Goal: Task Accomplishment & Management: Use online tool/utility

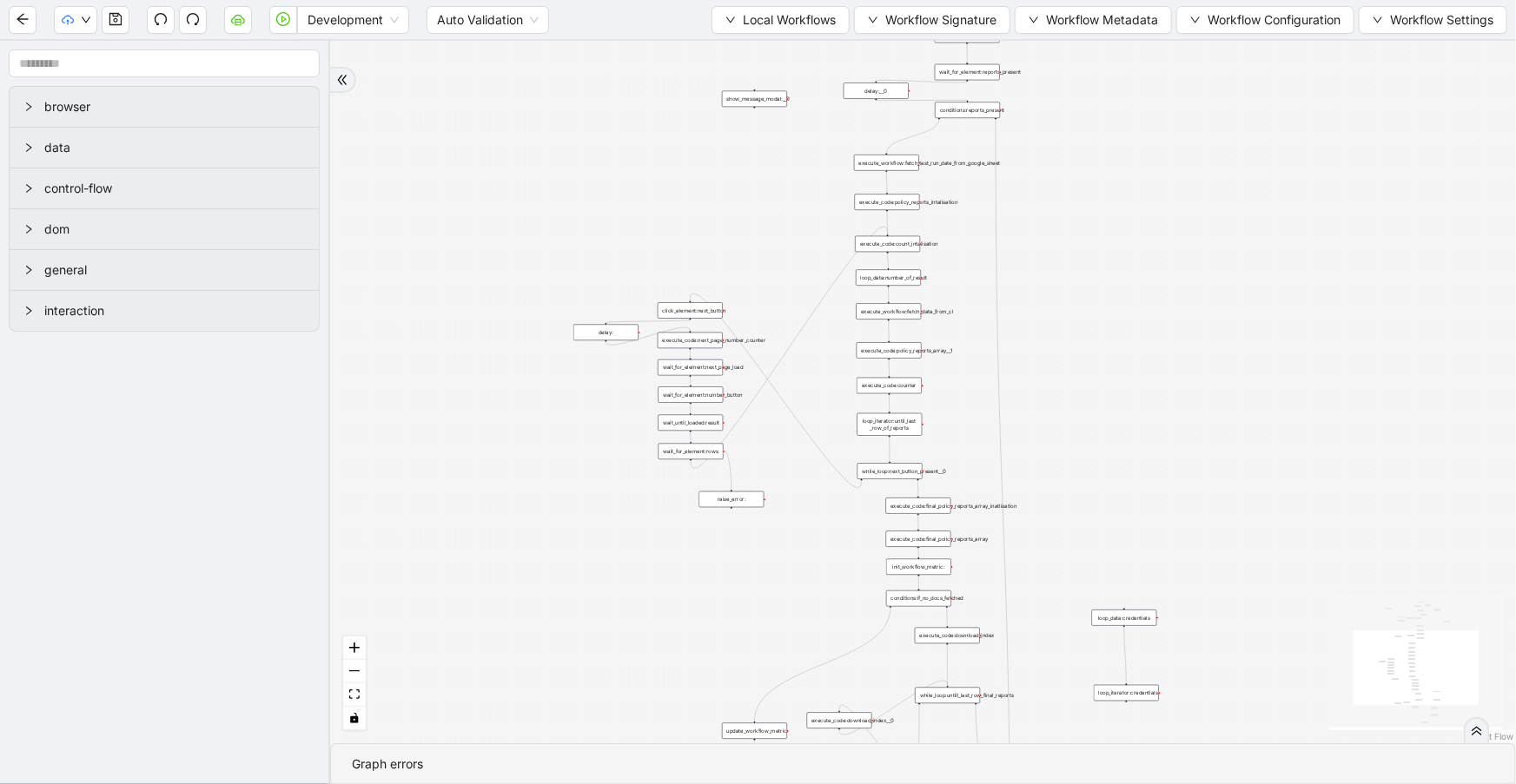
drag, startPoint x: 1208, startPoint y: 208, endPoint x: 1190, endPoint y: 147, distance: 63.6
click at [1190, 147] on div "trigger execute_code:next_page_number_initialisation execute_workflow:fetch_las…" at bounding box center [922, 392] width 1185 height 703
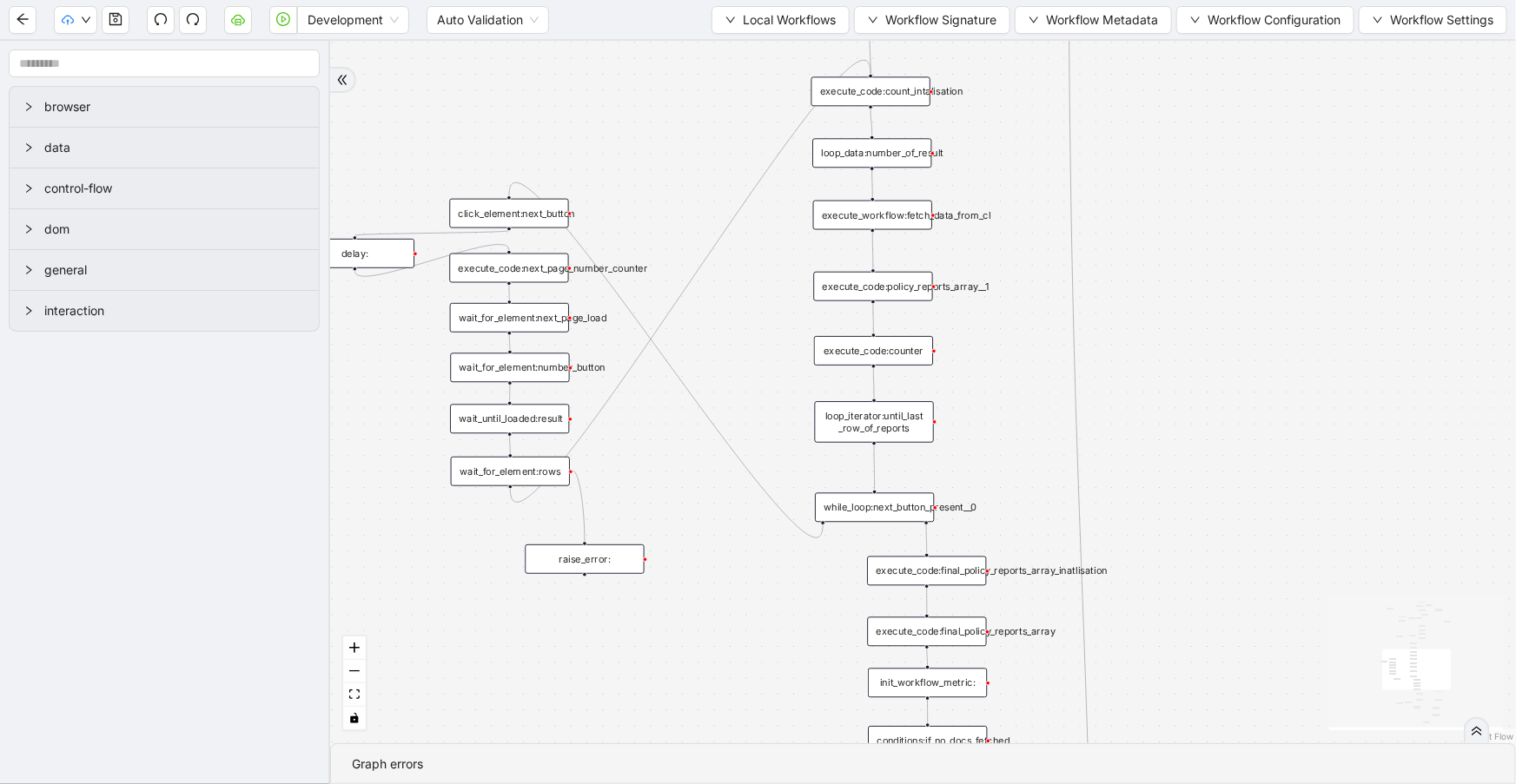
click at [908, 224] on div "execute_workflow:fetch_data_from_cl" at bounding box center [872, 216] width 119 height 29
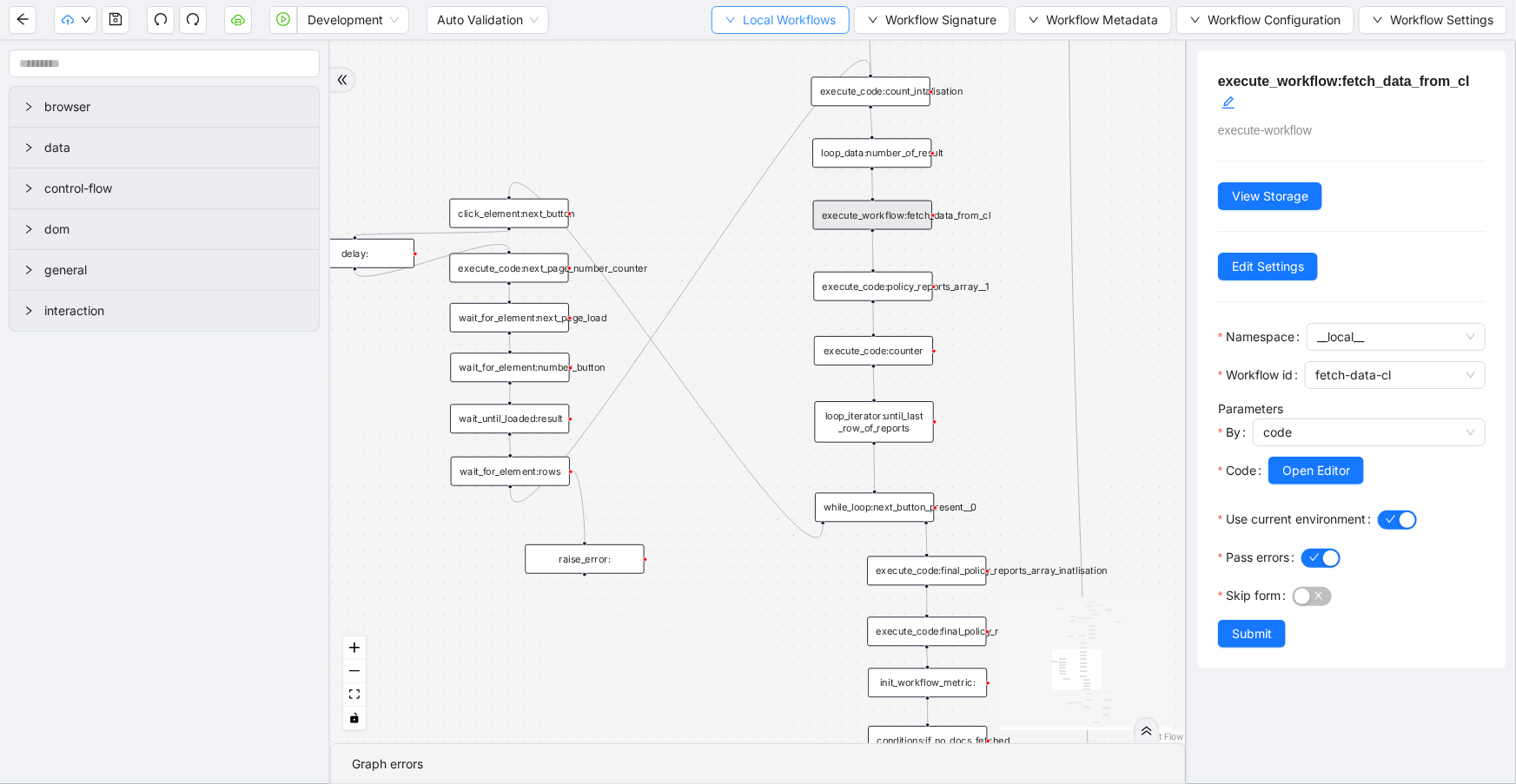
click at [795, 9] on button "Local Workflows" at bounding box center [780, 20] width 138 height 27
click at [796, 44] on span "Select" at bounding box center [773, 52] width 113 height 19
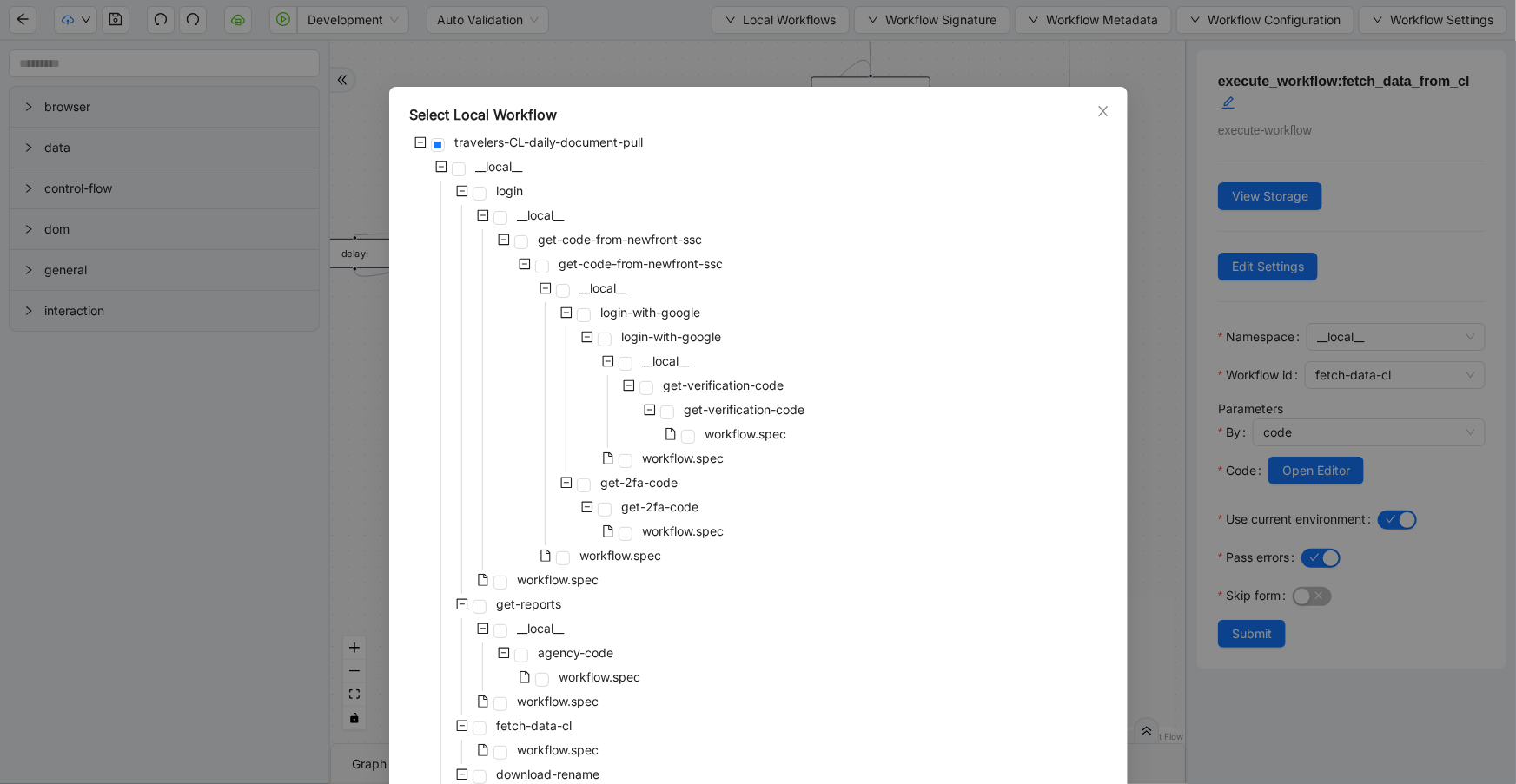
scroll to position [373, 0]
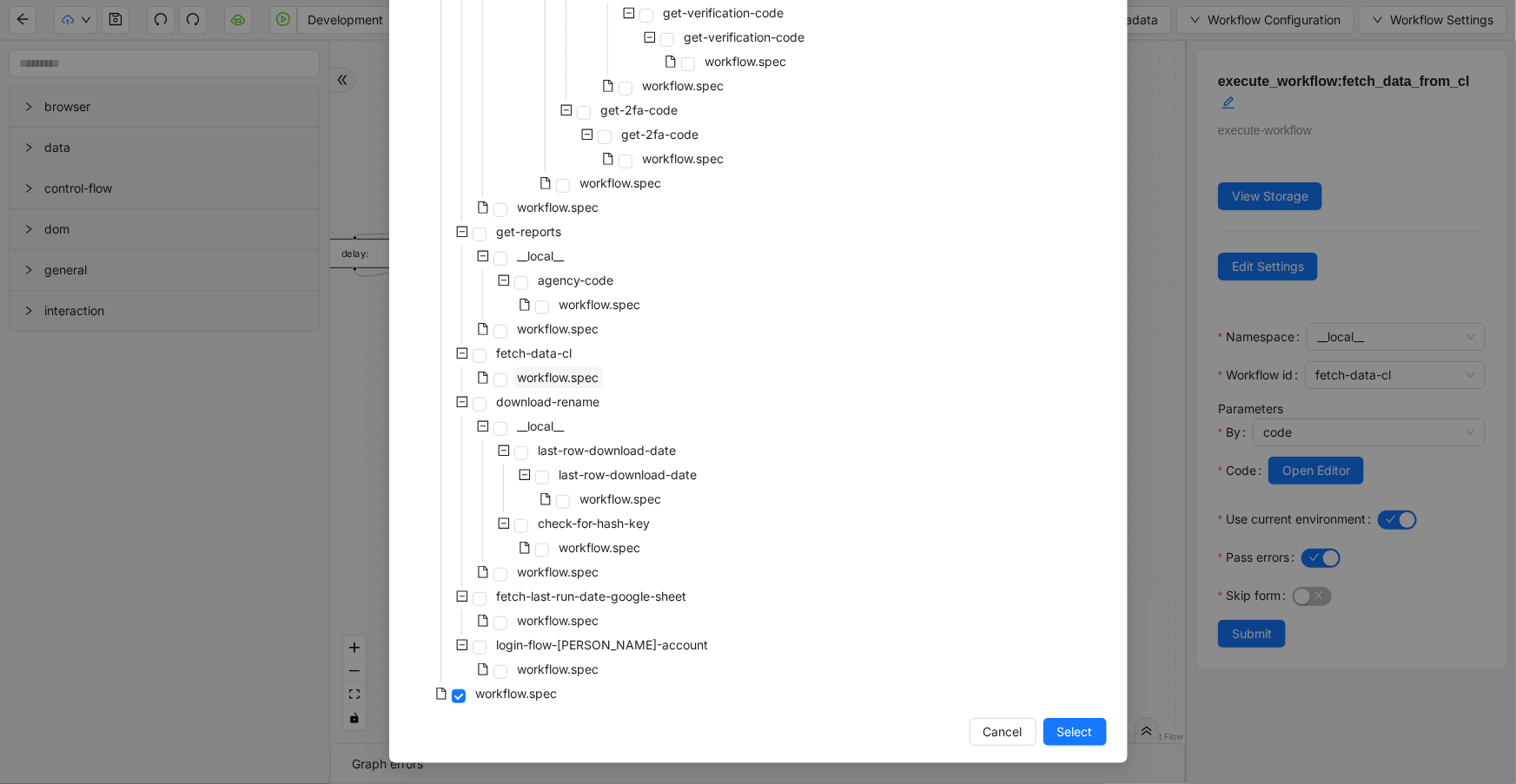
click at [589, 382] on span "workflow.spec" at bounding box center [558, 377] width 81 height 15
click at [1083, 720] on button "Select" at bounding box center [1074, 732] width 64 height 27
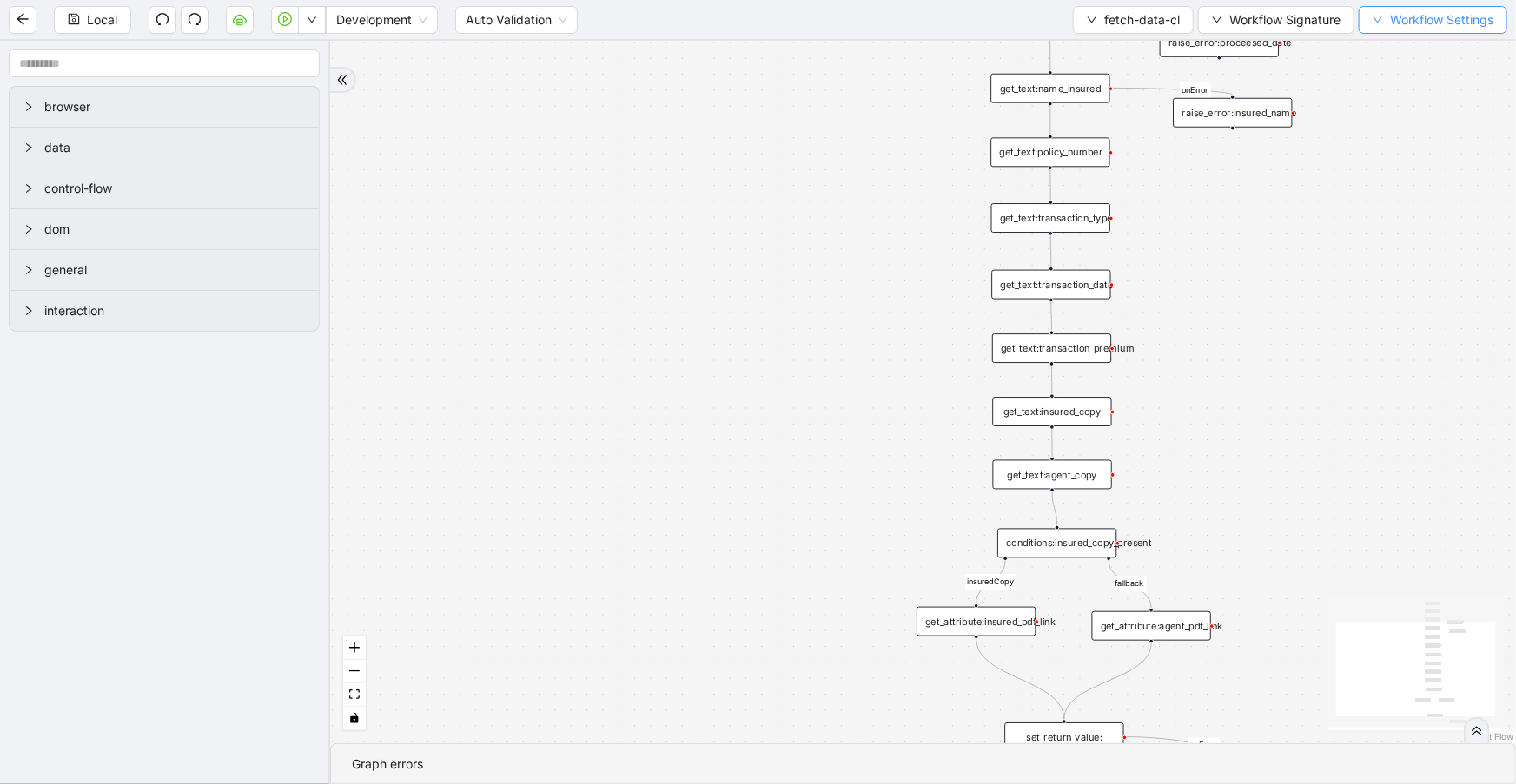
click at [1389, 19] on span "Workflow Settings" at bounding box center [1440, 20] width 103 height 19
click at [1235, 21] on span "Workflow Signature" at bounding box center [1284, 20] width 111 height 19
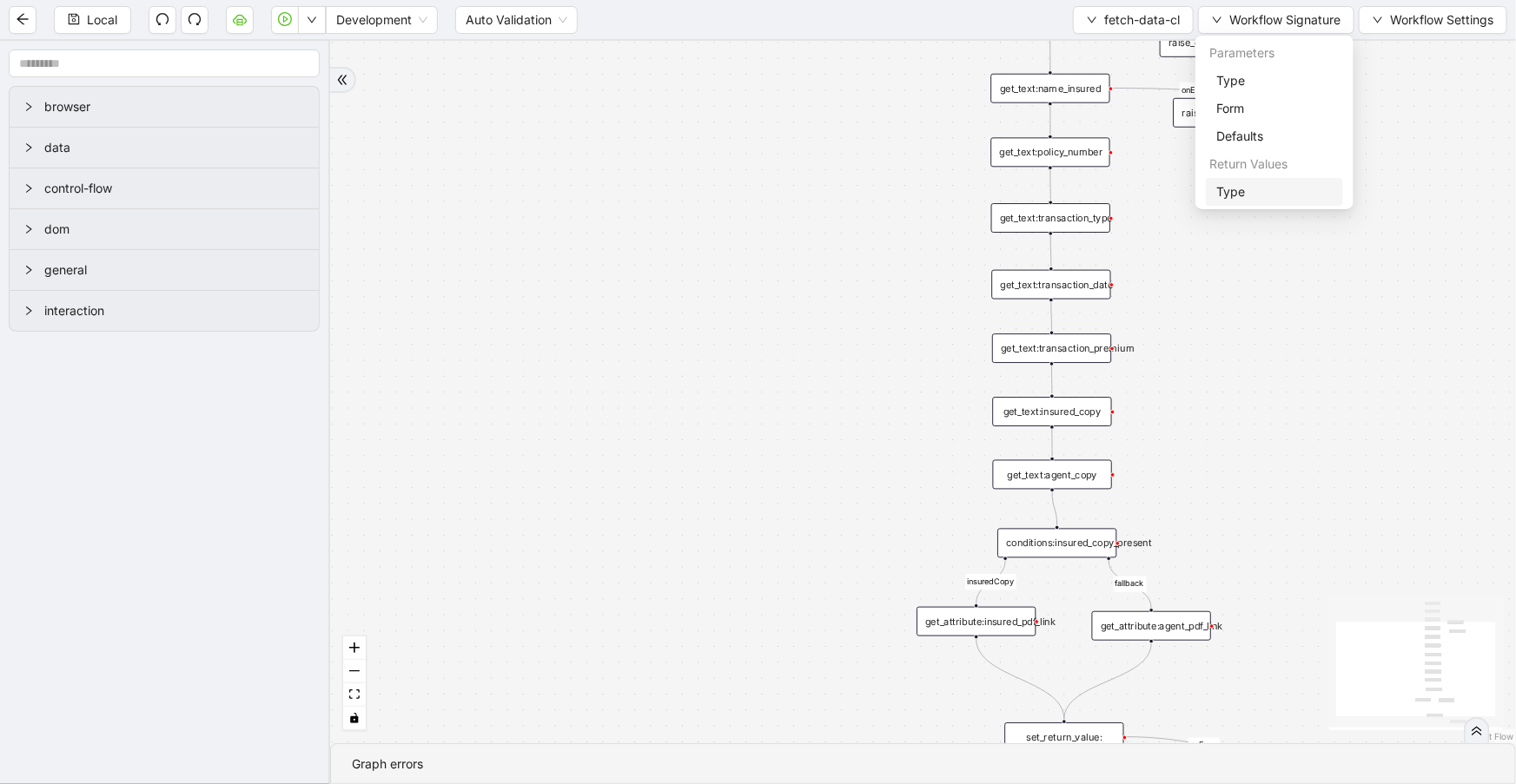
click at [1242, 195] on span "Type" at bounding box center [1274, 191] width 117 height 19
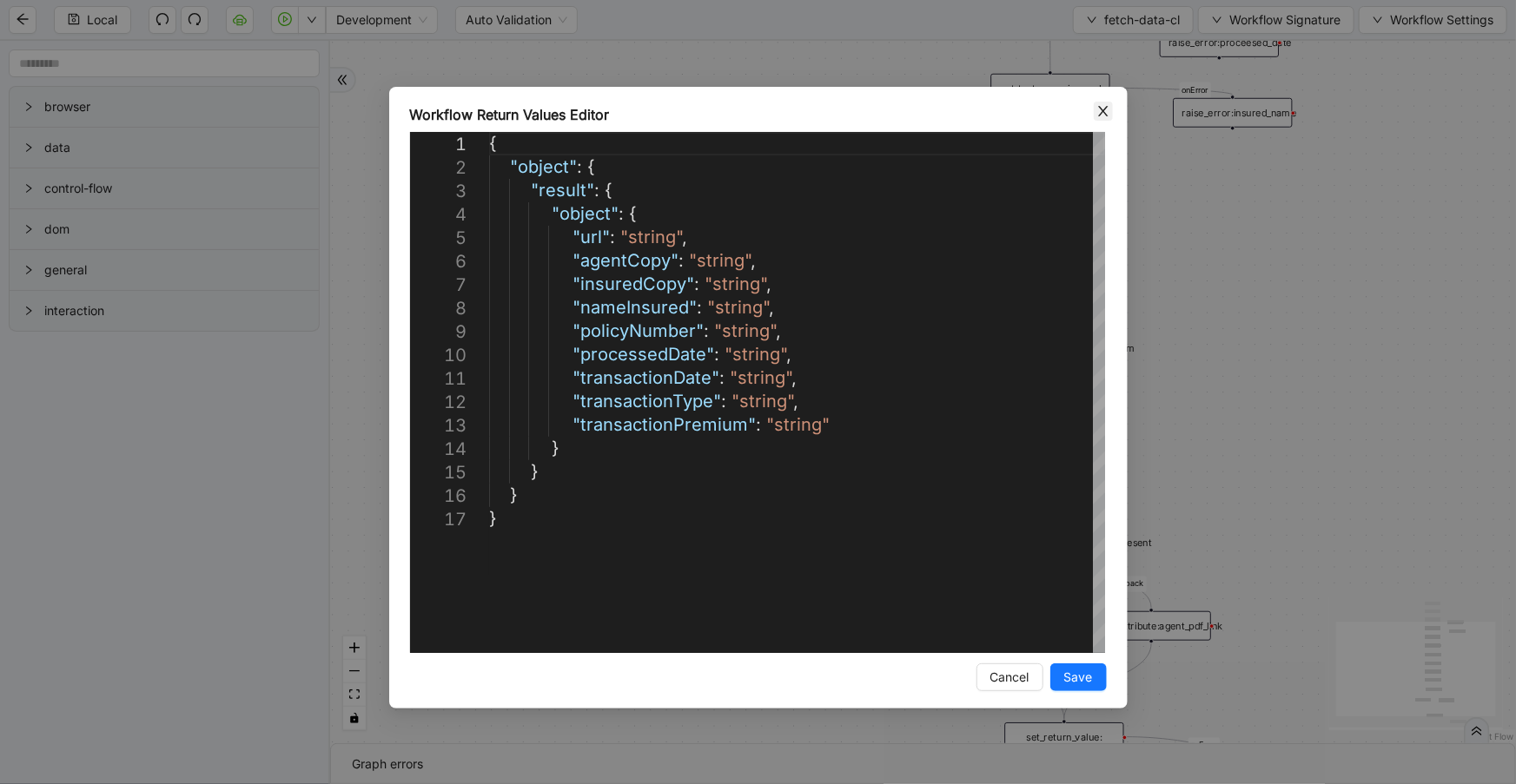
click at [1109, 119] on span "Close" at bounding box center [1103, 111] width 19 height 19
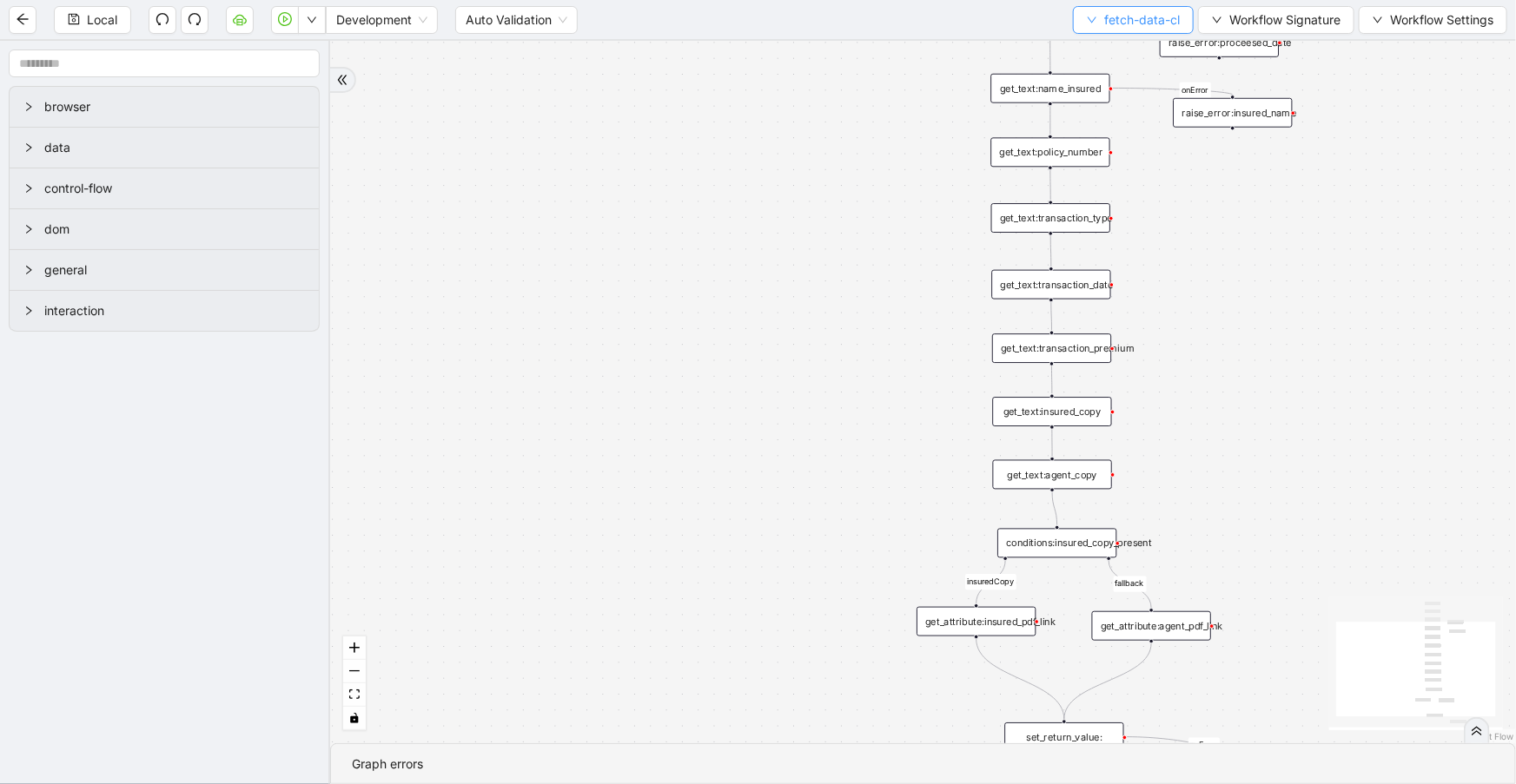
click at [1129, 18] on span "fetch-data-cl" at bounding box center [1141, 20] width 76 height 19
click at [1137, 46] on span "Select" at bounding box center [1130, 52] width 93 height 19
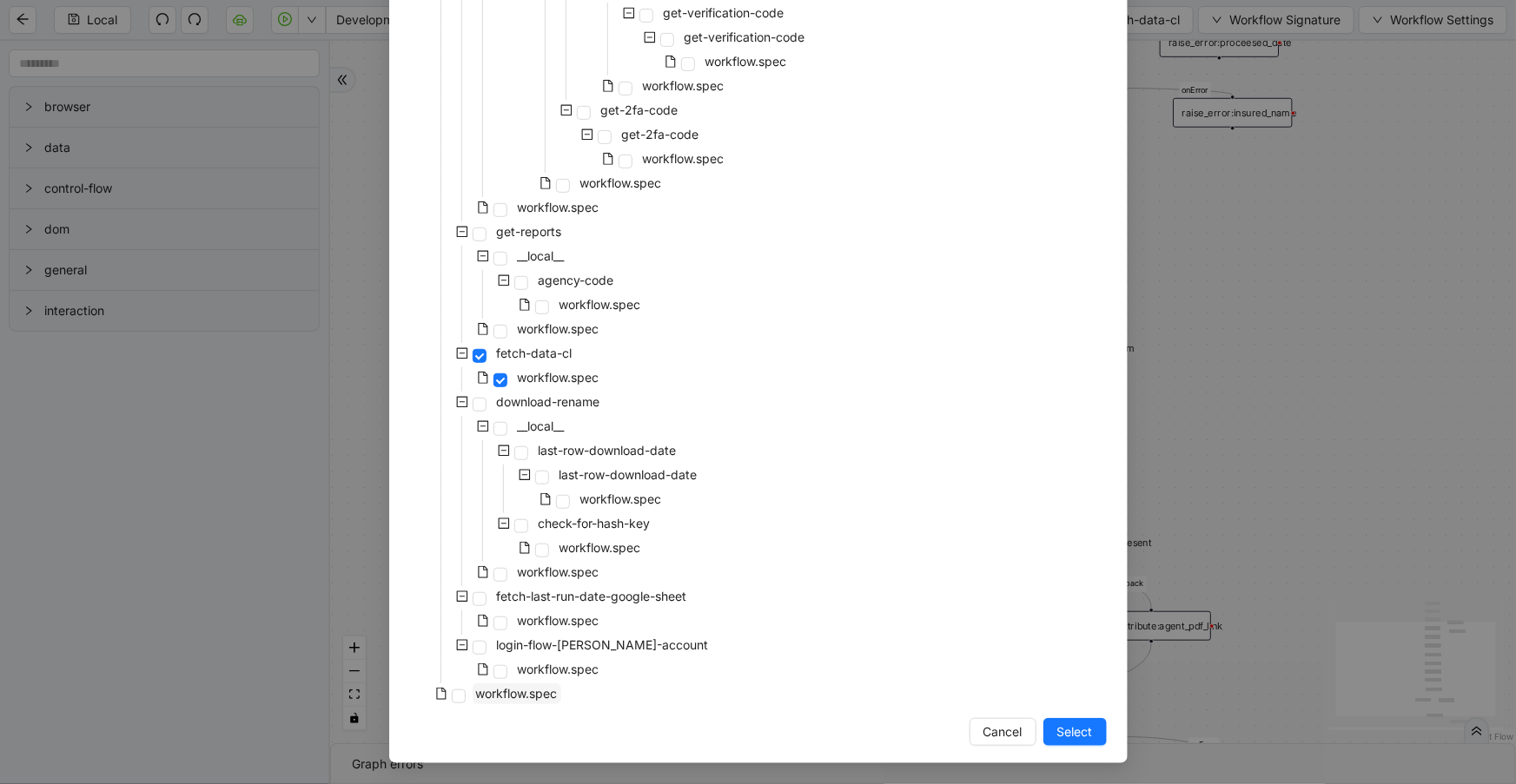
click at [549, 700] on span "workflow.spec" at bounding box center [516, 693] width 81 height 15
drag, startPoint x: 1076, startPoint y: 733, endPoint x: 1080, endPoint y: 676, distance: 57.1
click at [1077, 733] on span "Select" at bounding box center [1074, 732] width 35 height 19
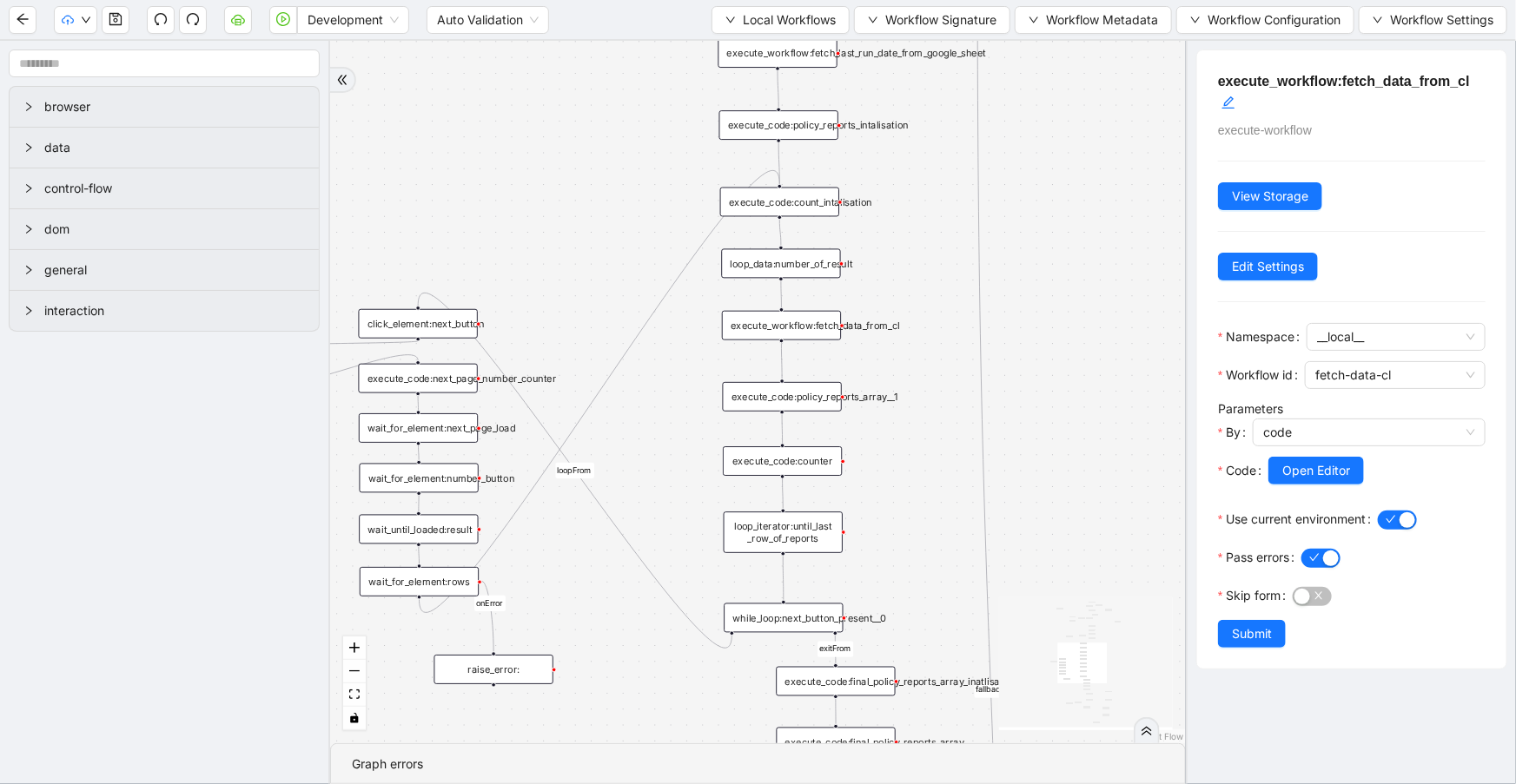
drag, startPoint x: 1060, startPoint y: 408, endPoint x: 1036, endPoint y: 238, distance: 171.7
click at [1037, 238] on div "reports_found loopFrom exitFrom loopFrom is_No_Docs_Fetched fallback exitFrom f…" at bounding box center [758, 392] width 856 height 703
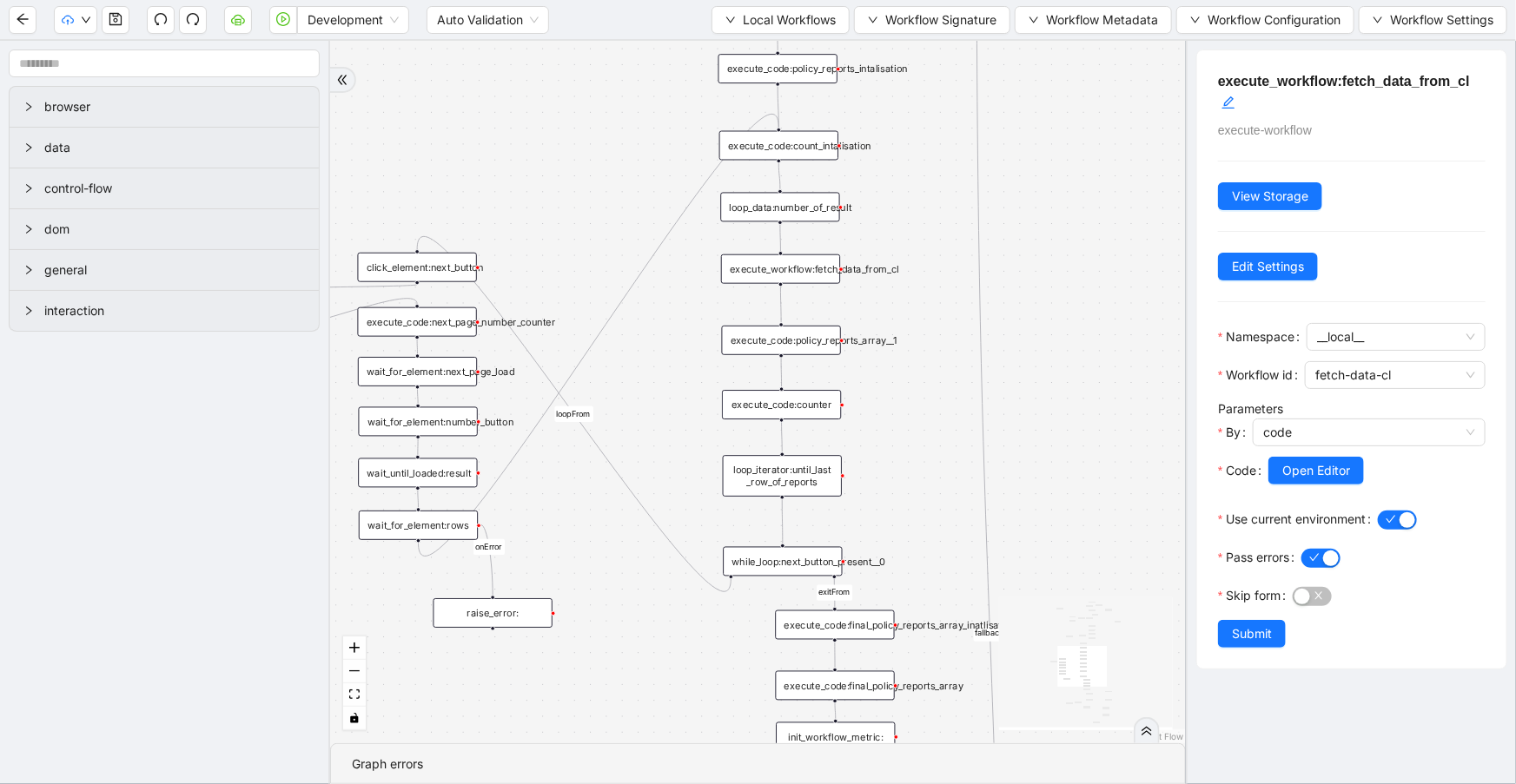
click at [795, 349] on div "execute_code:policy_reports_array__1" at bounding box center [781, 340] width 119 height 29
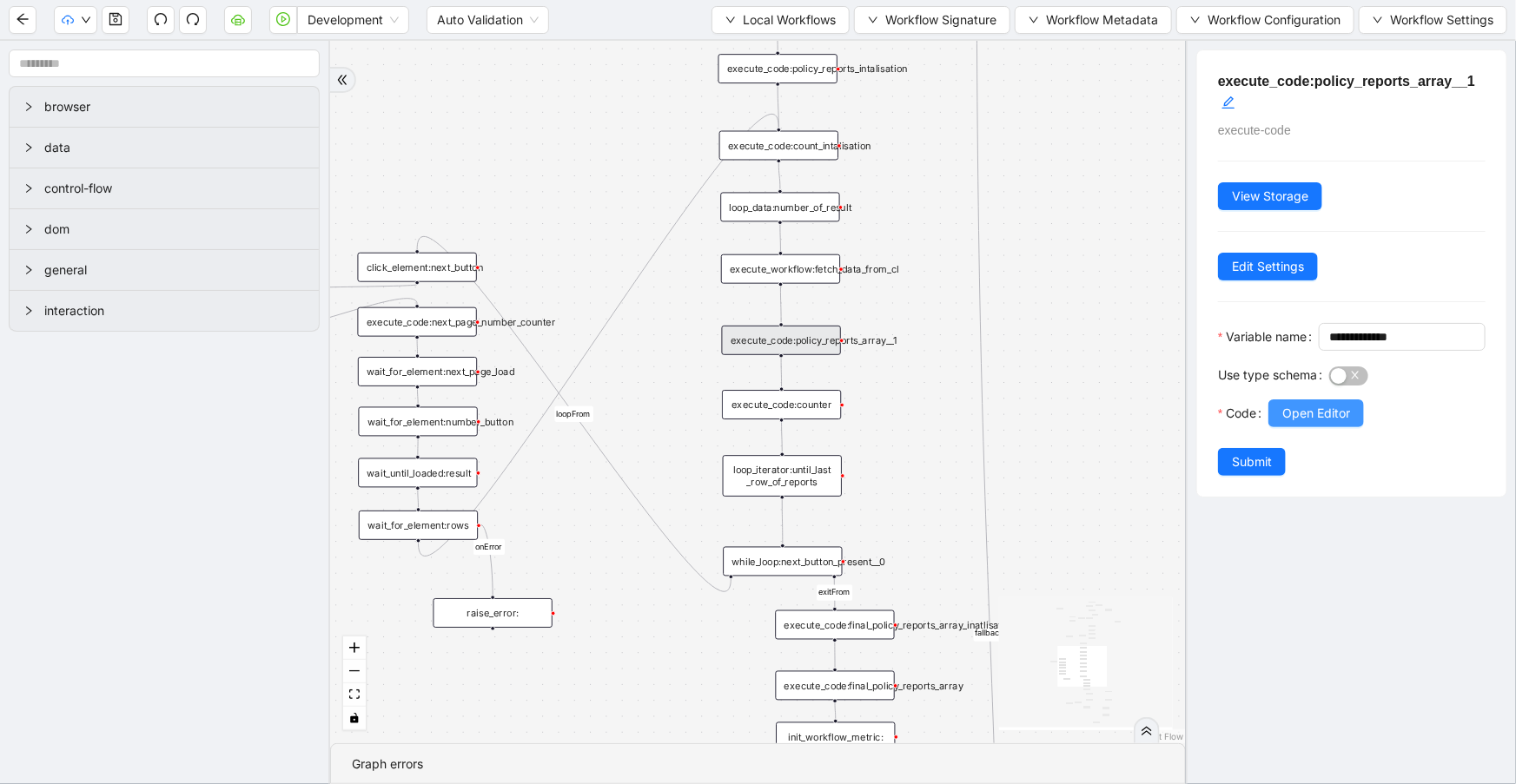
click at [1279, 428] on button "Open Editor" at bounding box center [1316, 413] width 95 height 27
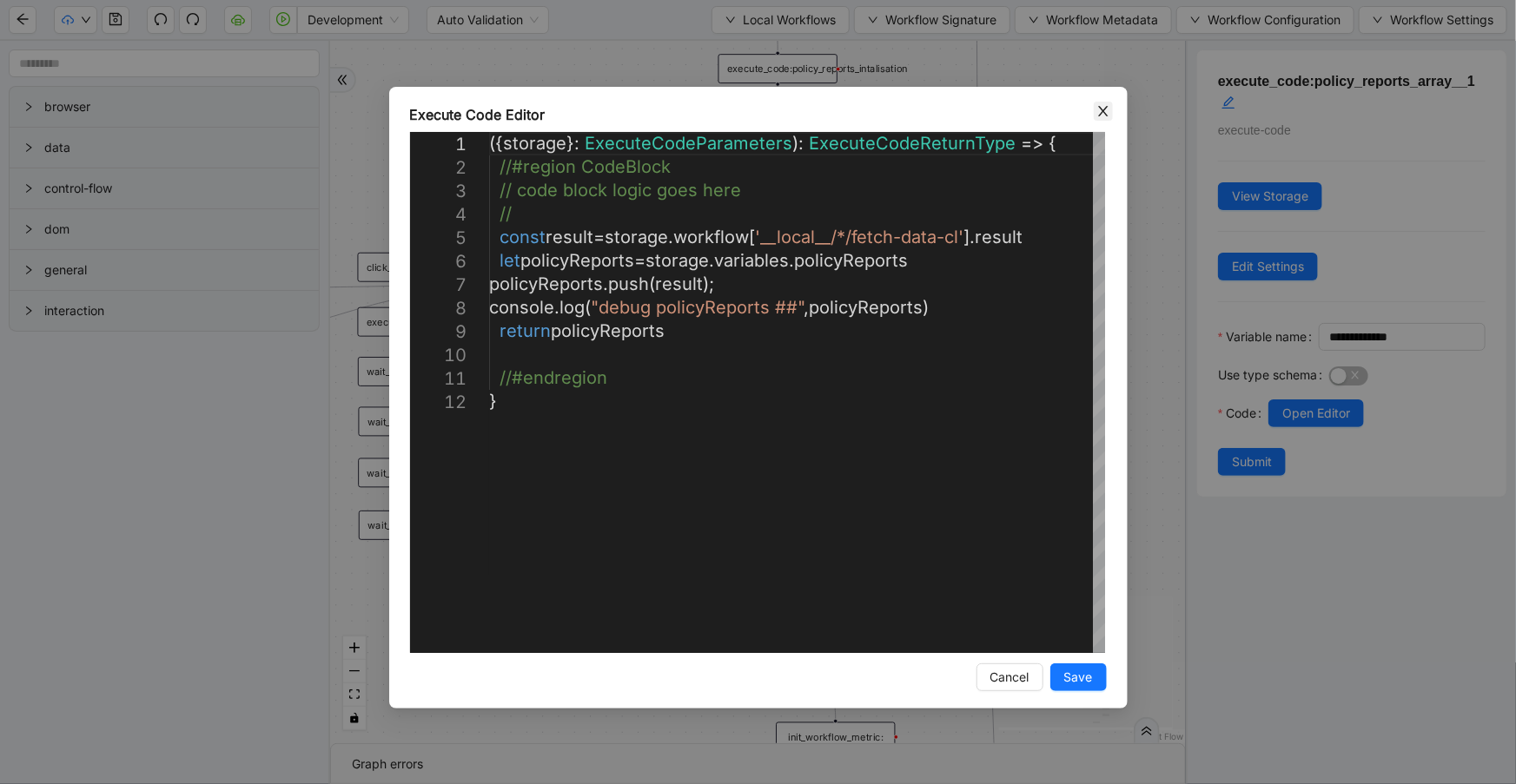
click at [1106, 115] on icon "close" at bounding box center [1103, 111] width 10 height 11
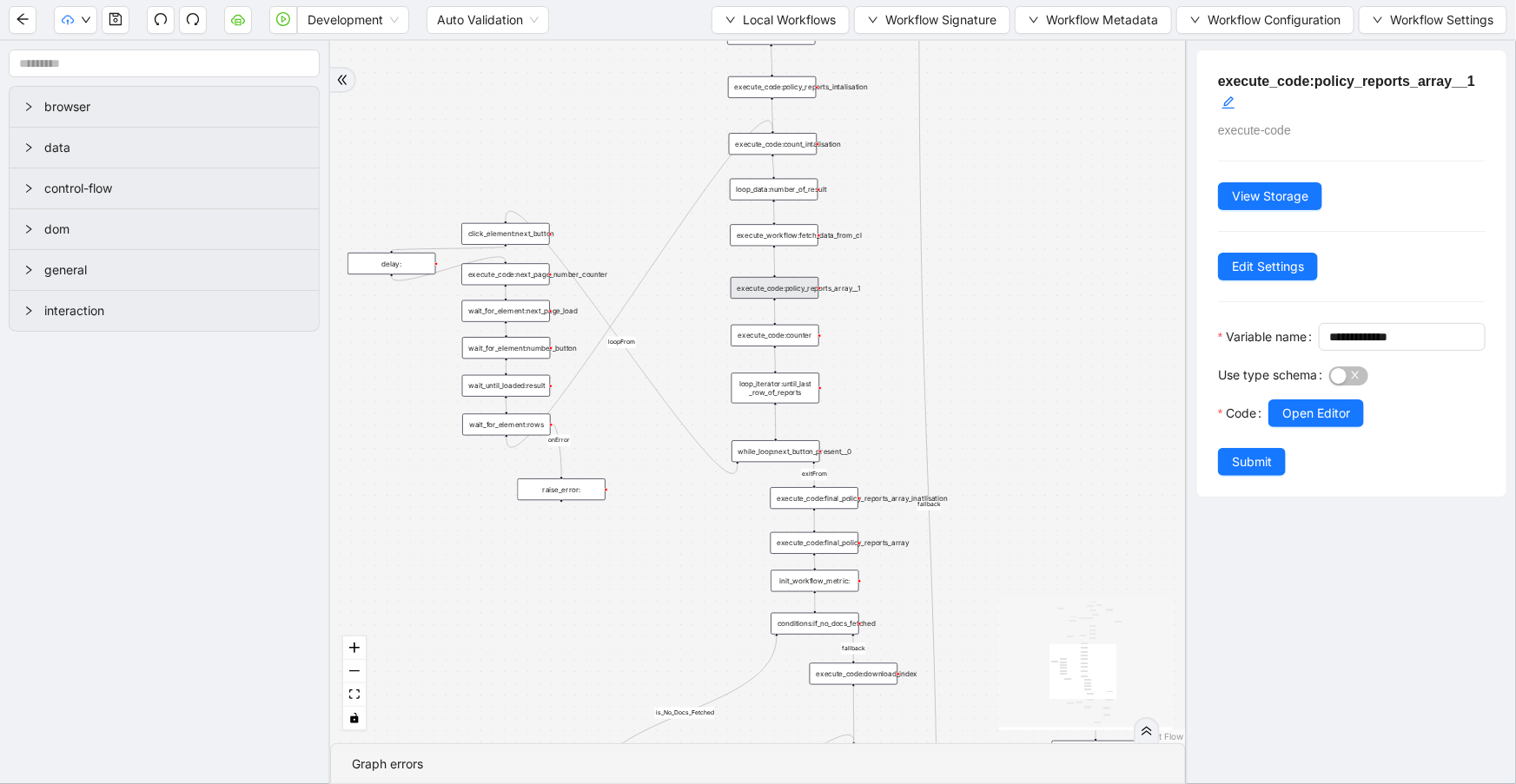
drag, startPoint x: 982, startPoint y: 390, endPoint x: 983, endPoint y: 287, distance: 103.0
click at [983, 287] on div "reports_found loopFrom exitFrom loopFrom is_No_Docs_Fetched fallback exitFrom f…" at bounding box center [758, 392] width 856 height 703
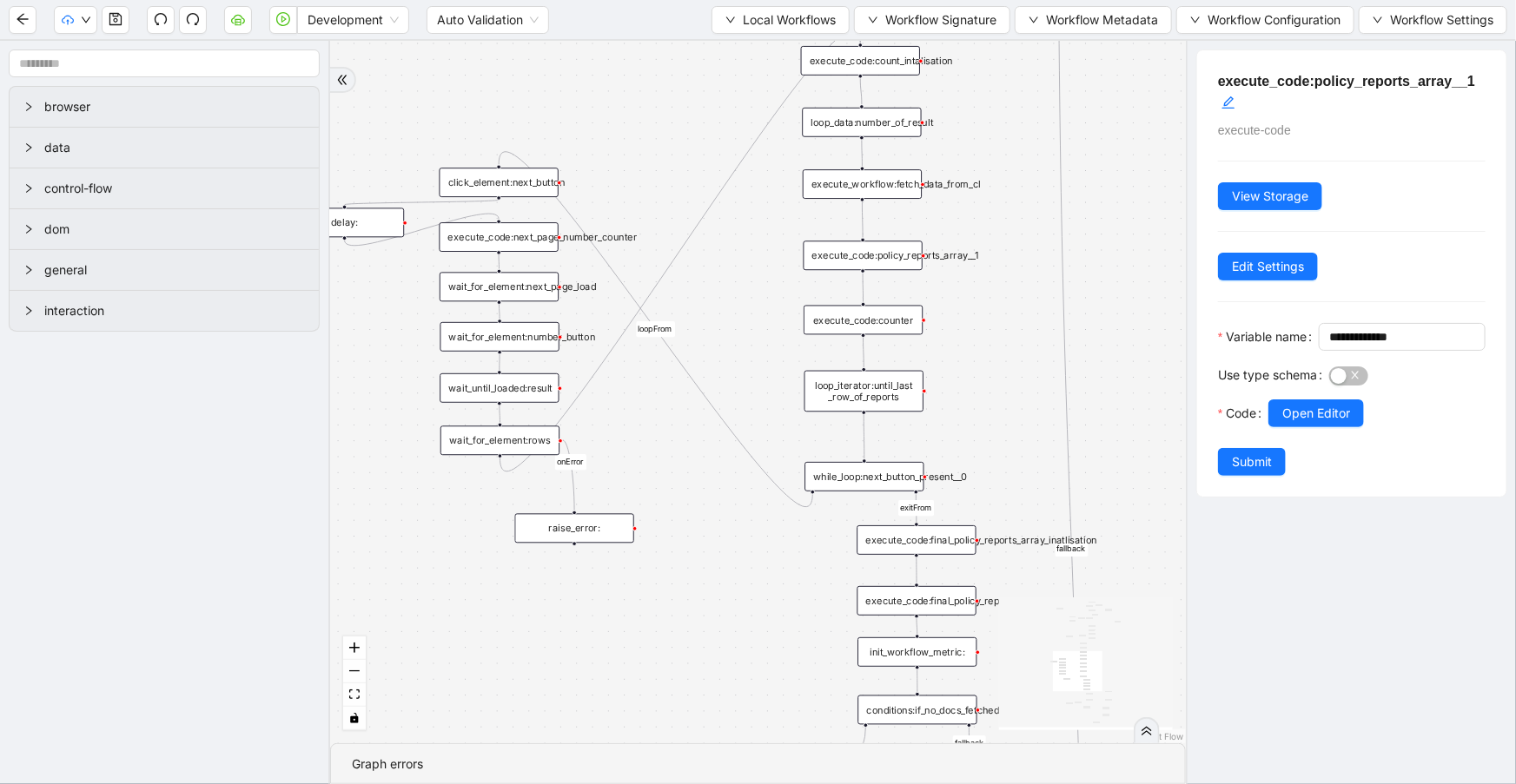
click at [938, 541] on div "execute_code:final_policy_reports_array_inatlisation" at bounding box center [915, 541] width 119 height 29
click at [1303, 428] on button "Open Editor" at bounding box center [1316, 413] width 95 height 27
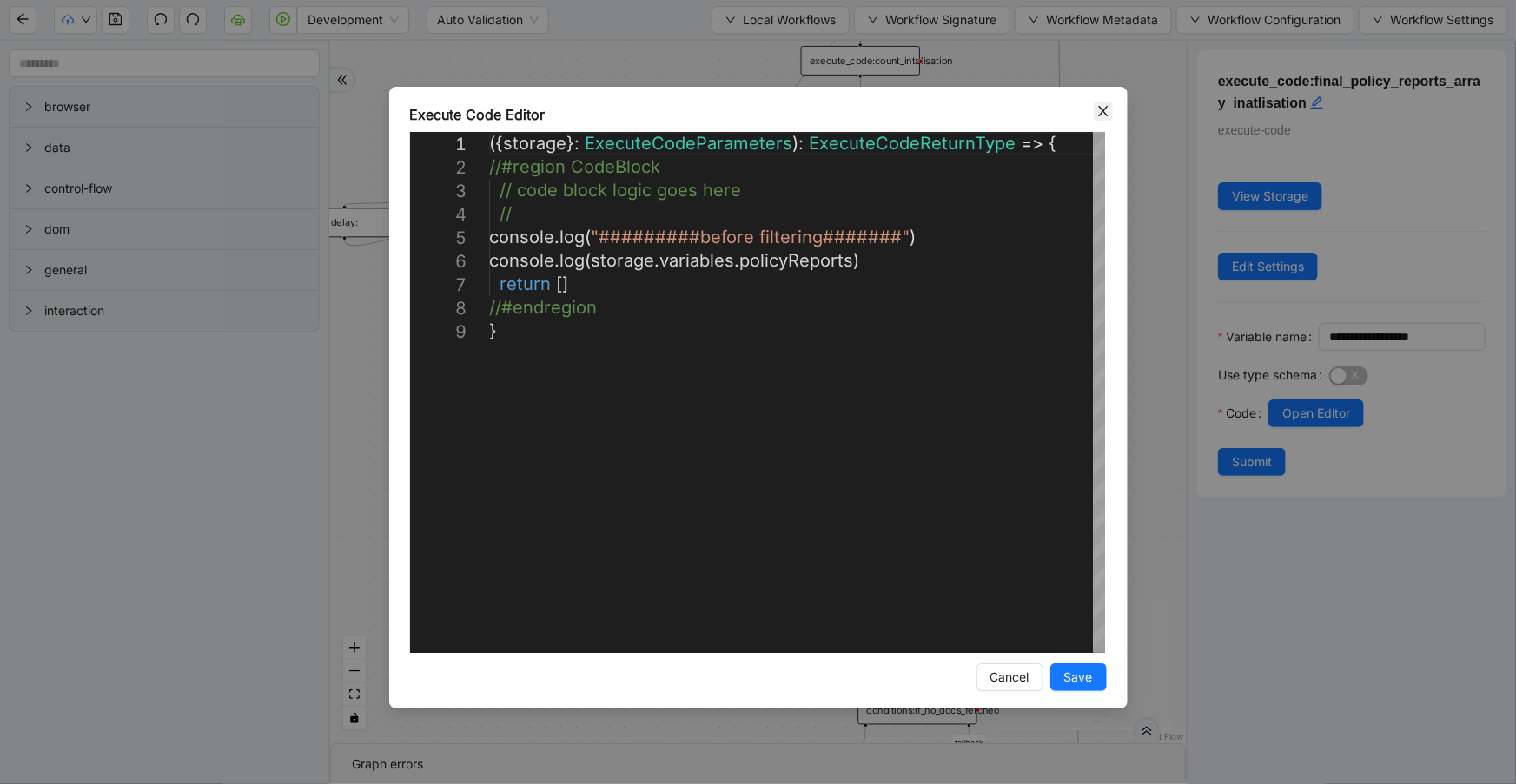
click at [1104, 112] on icon "close" at bounding box center [1103, 111] width 10 height 11
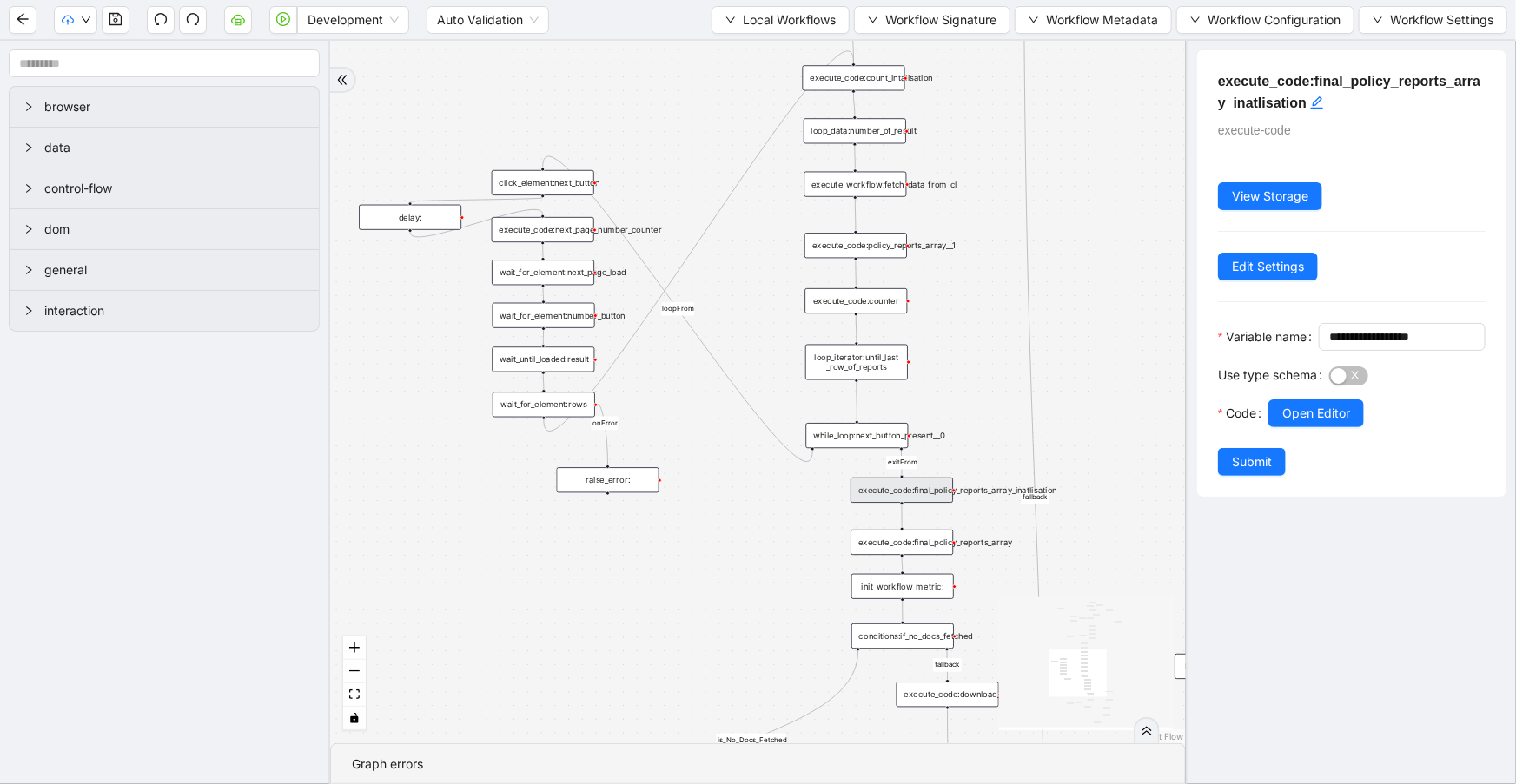
drag, startPoint x: 767, startPoint y: 612, endPoint x: 742, endPoint y: 453, distance: 161.0
click at [742, 457] on div "reports_found loopFrom exitFrom loopFrom is_No_Docs_Fetched fallback exitFrom f…" at bounding box center [758, 392] width 856 height 703
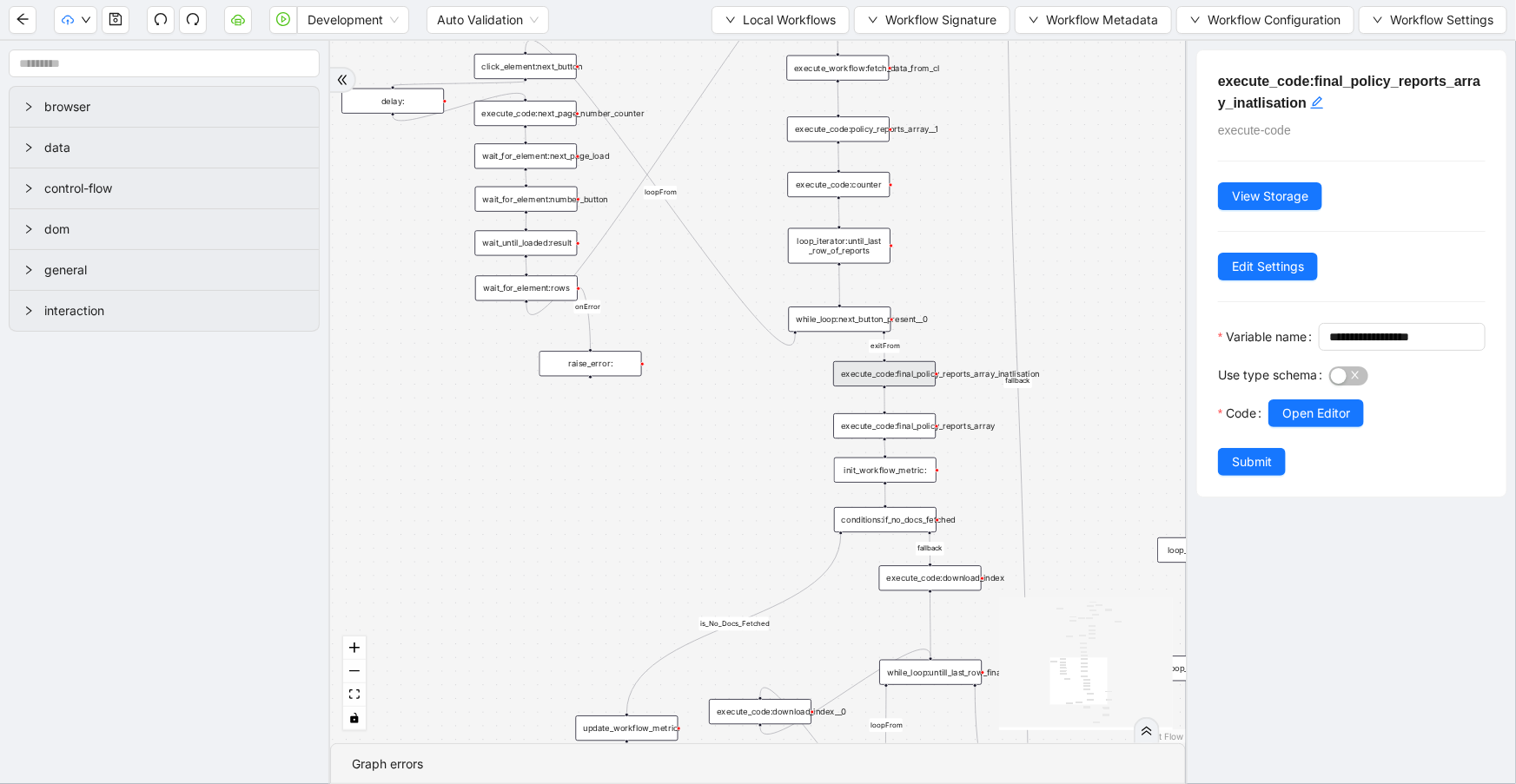
click at [855, 431] on div "execute_code:final_policy_reports_array" at bounding box center [884, 426] width 102 height 26
click at [1285, 423] on span "Open Editor" at bounding box center [1316, 413] width 68 height 19
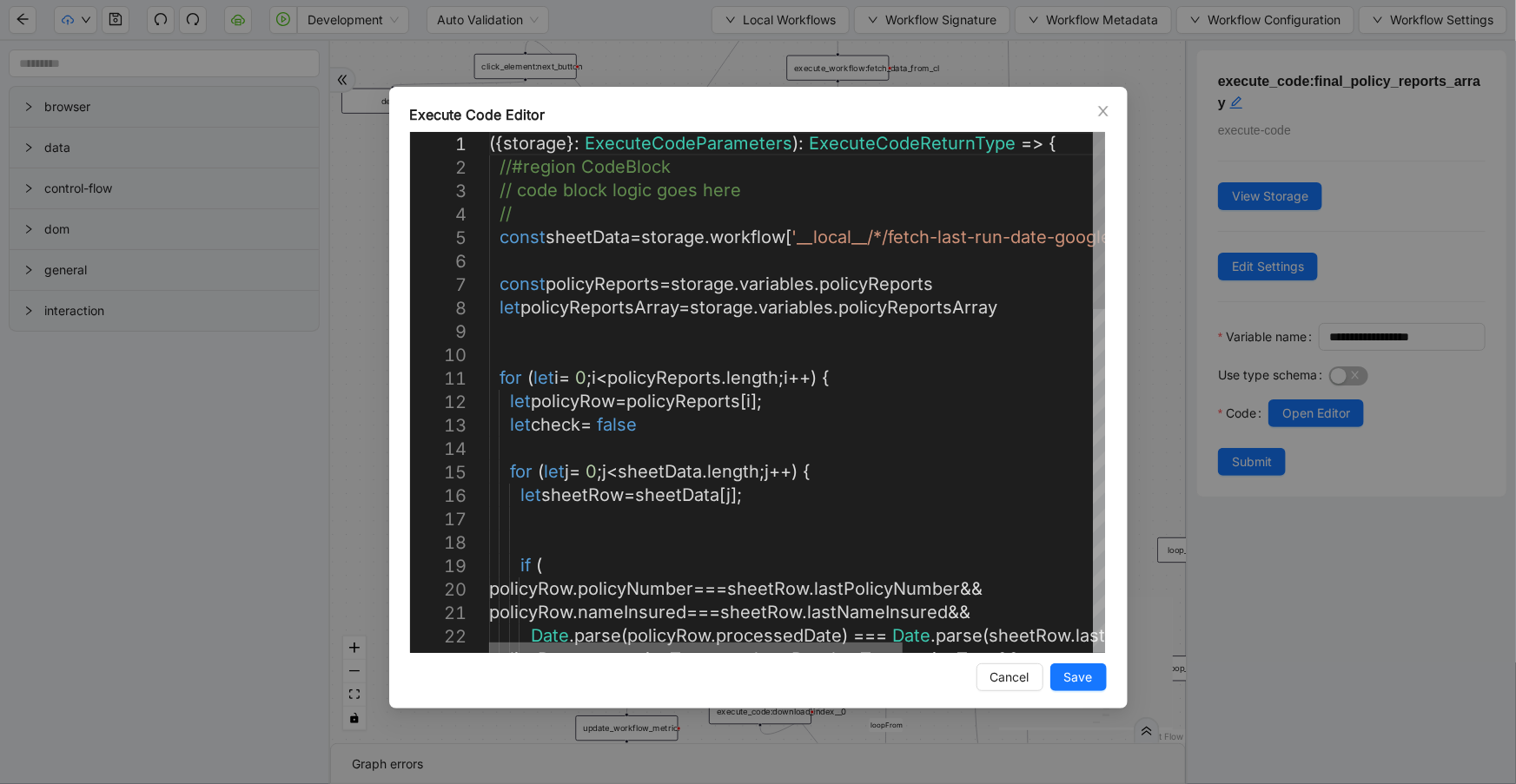
click at [801, 643] on div at bounding box center [695, 648] width 413 height 11
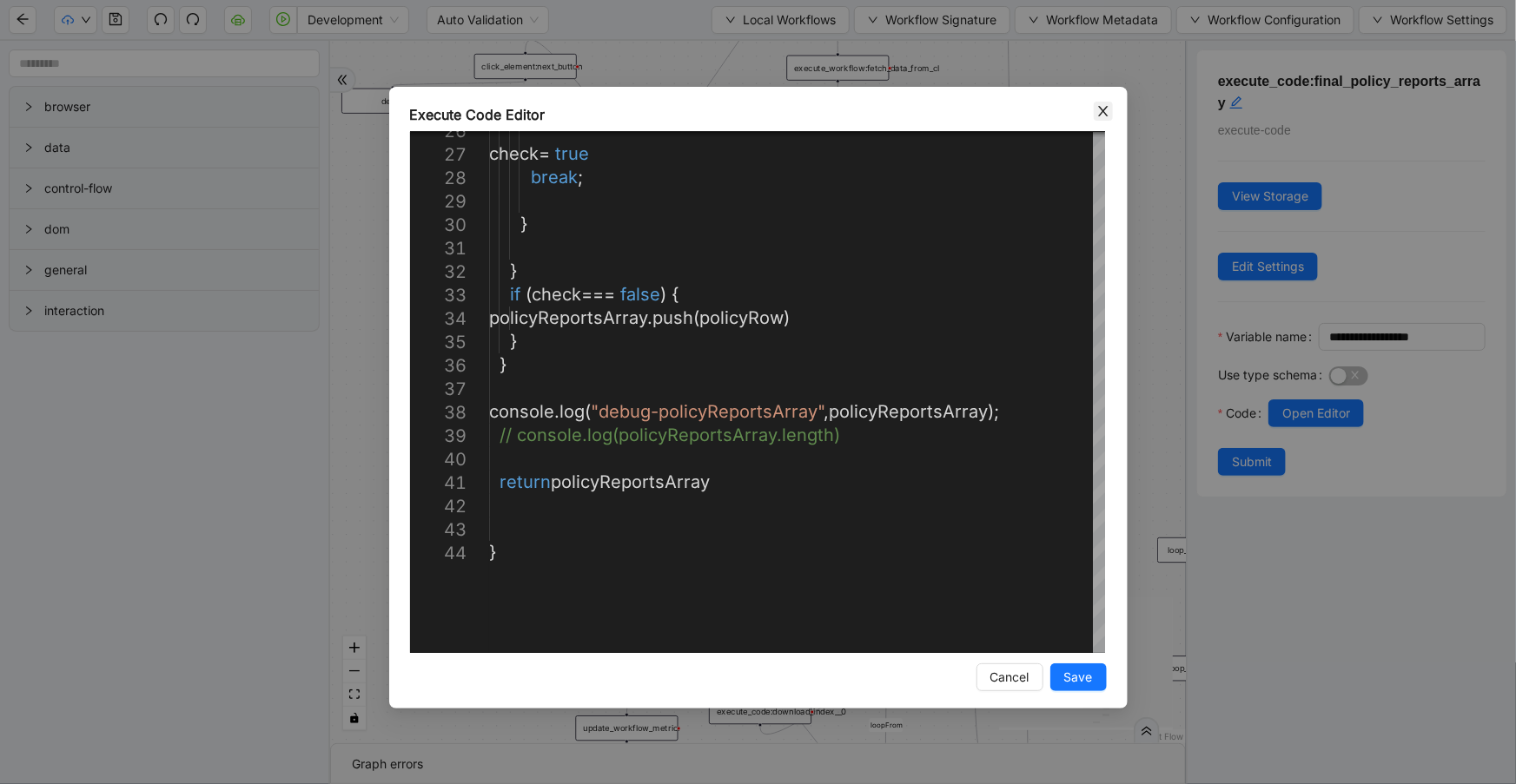
click at [1106, 113] on icon "close" at bounding box center [1103, 111] width 14 height 14
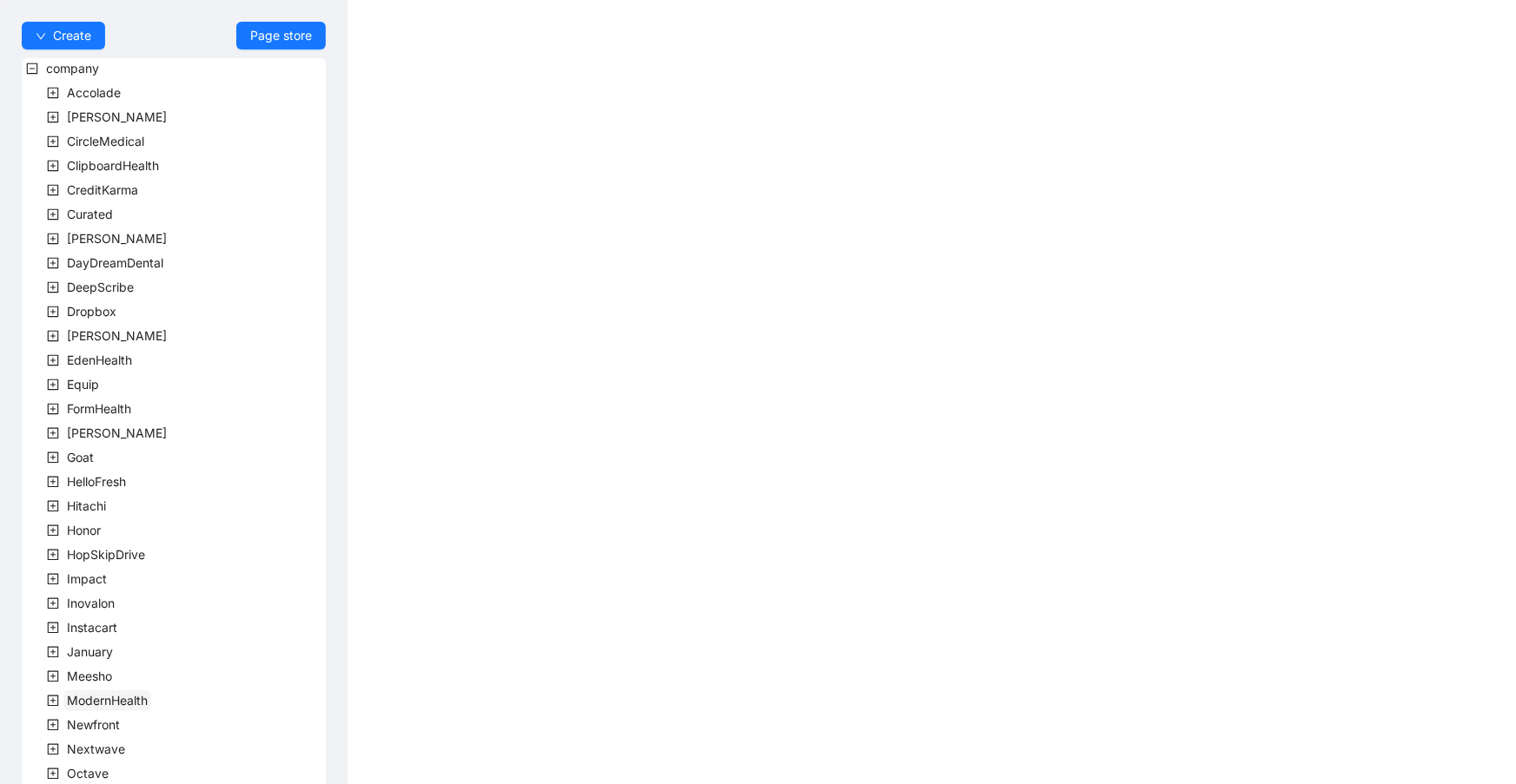
drag, startPoint x: 68, startPoint y: 686, endPoint x: 72, endPoint y: 699, distance: 13.6
click at [70, 690] on div "company Accolade [PERSON_NAME] CircleMedical ClipboardHealth CreditKarma Curate…" at bounding box center [174, 581] width 304 height 1046
click at [72, 699] on span "ModernHealth" at bounding box center [107, 700] width 80 height 15
click at [87, 726] on span "team" at bounding box center [101, 724] width 28 height 15
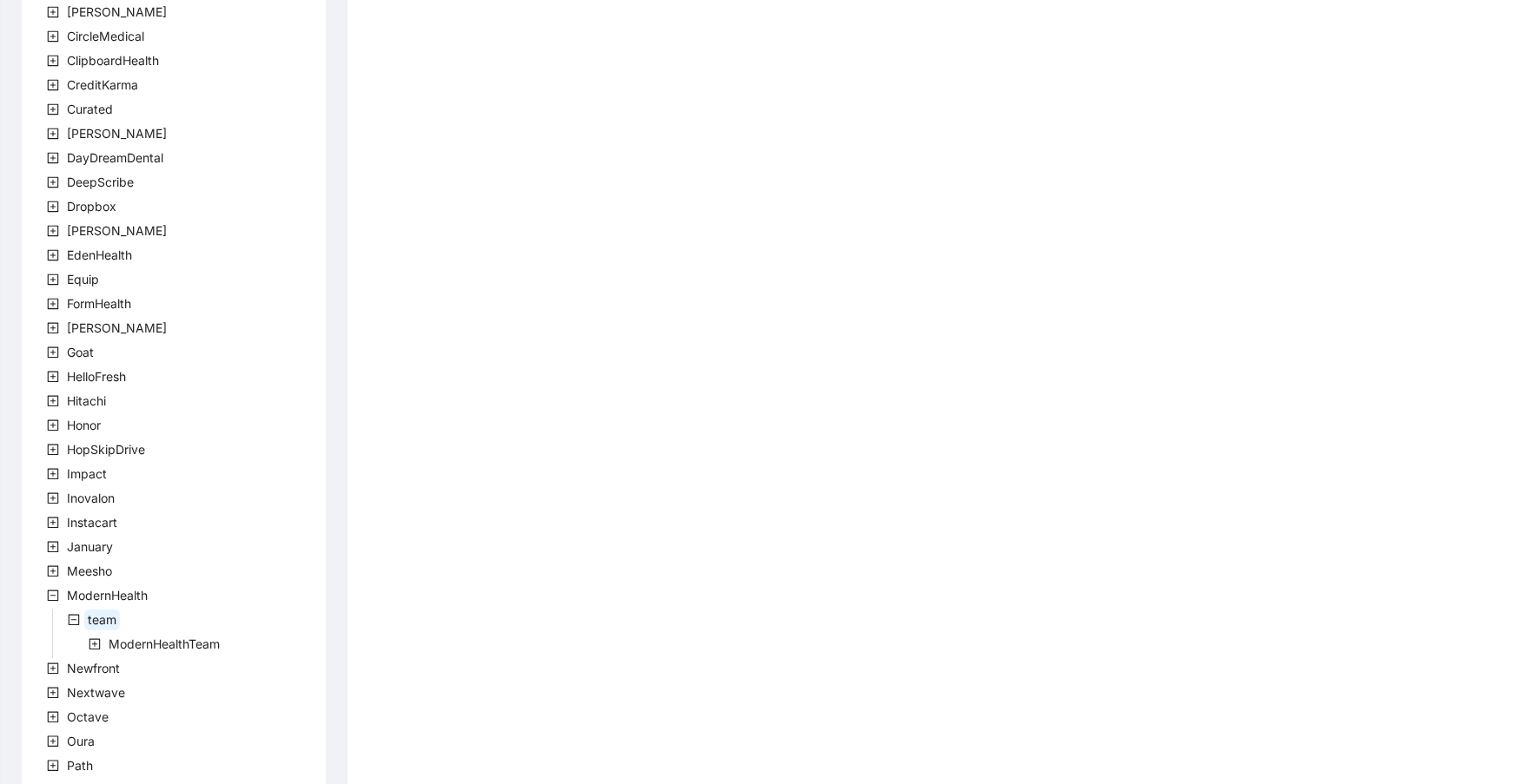
scroll to position [284, 0]
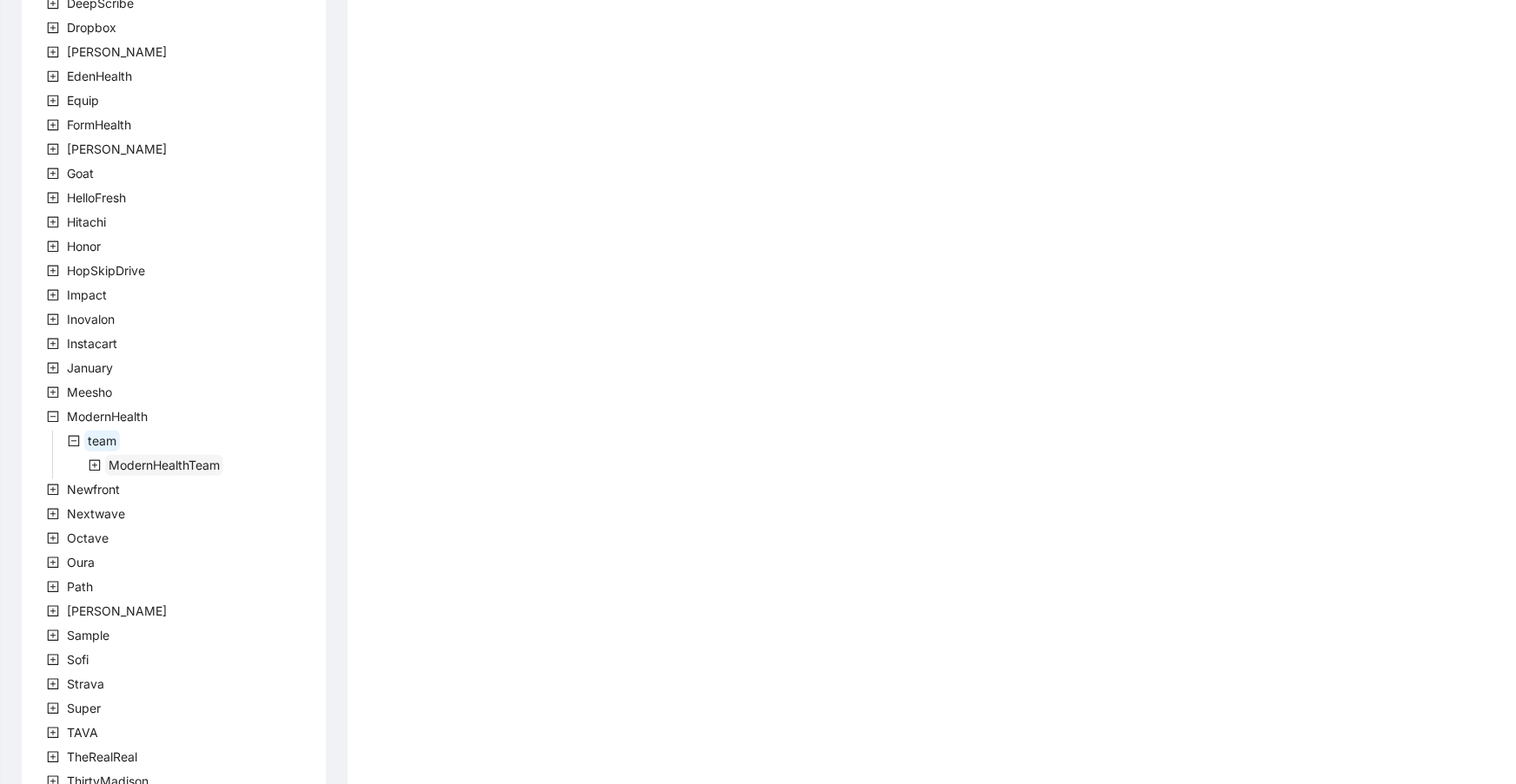
click at [167, 470] on span "ModernHealthTeam" at bounding box center [164, 465] width 118 height 21
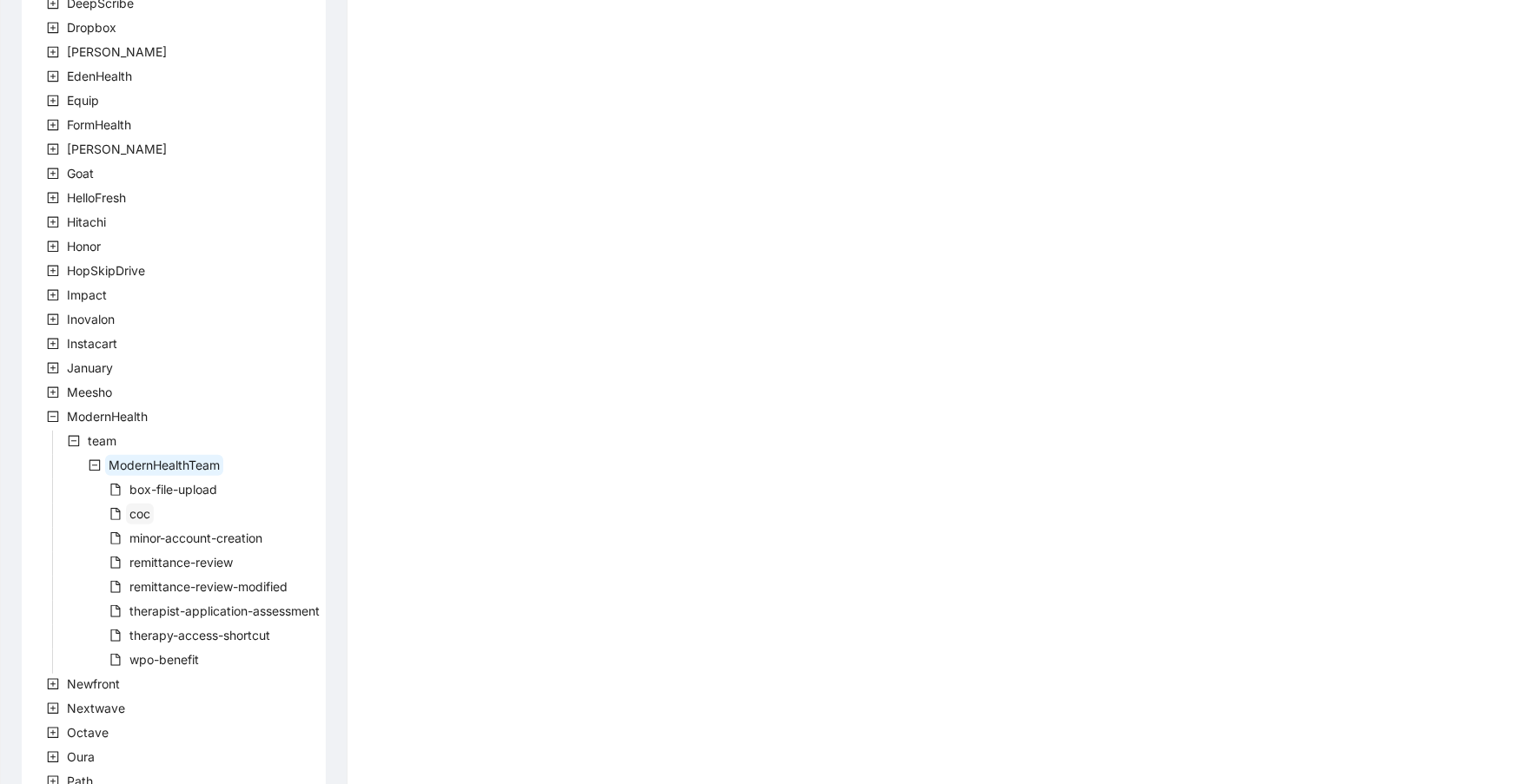
click at [140, 518] on span "coc" at bounding box center [139, 513] width 21 height 15
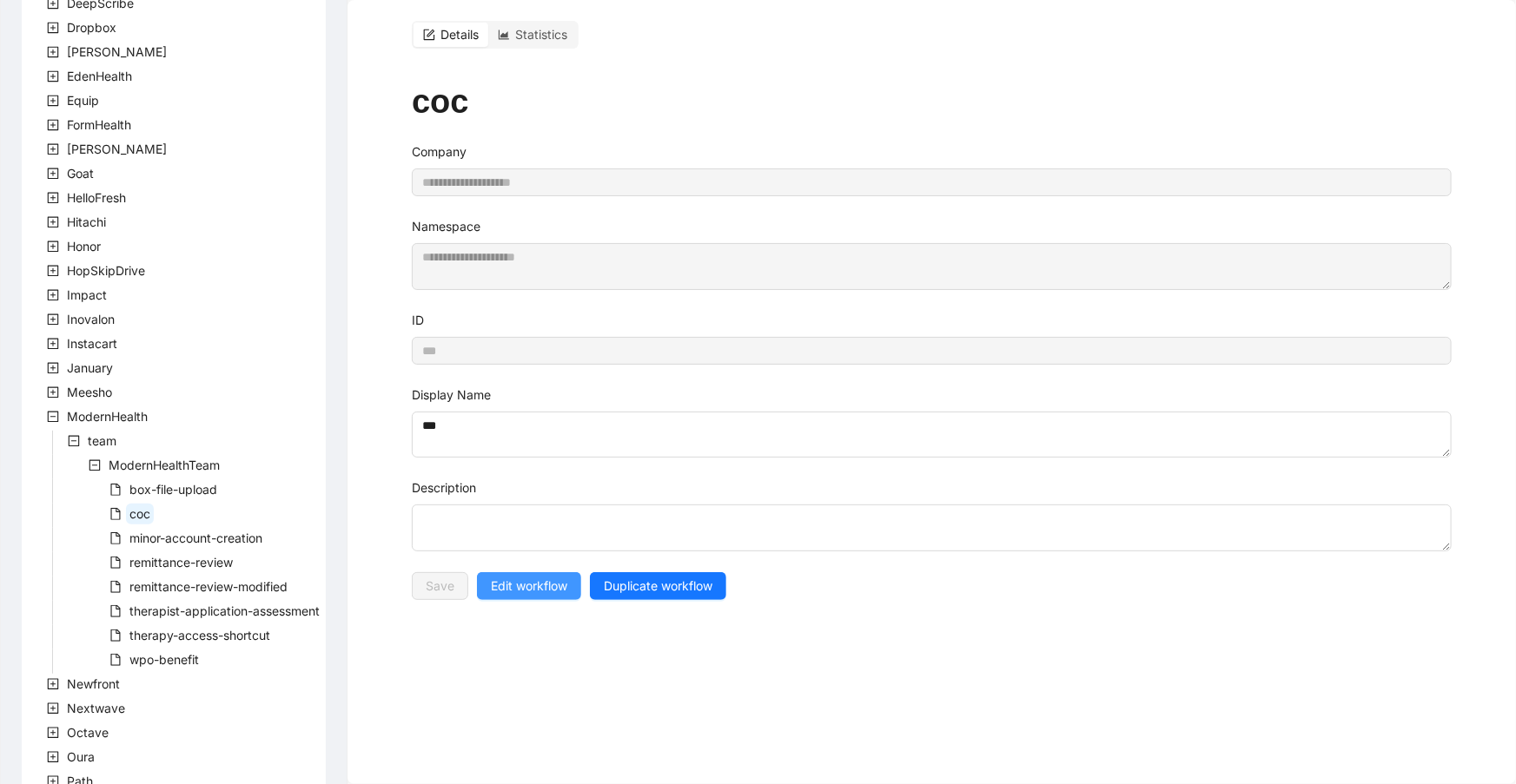
click at [539, 594] on span "Edit workflow" at bounding box center [529, 586] width 77 height 19
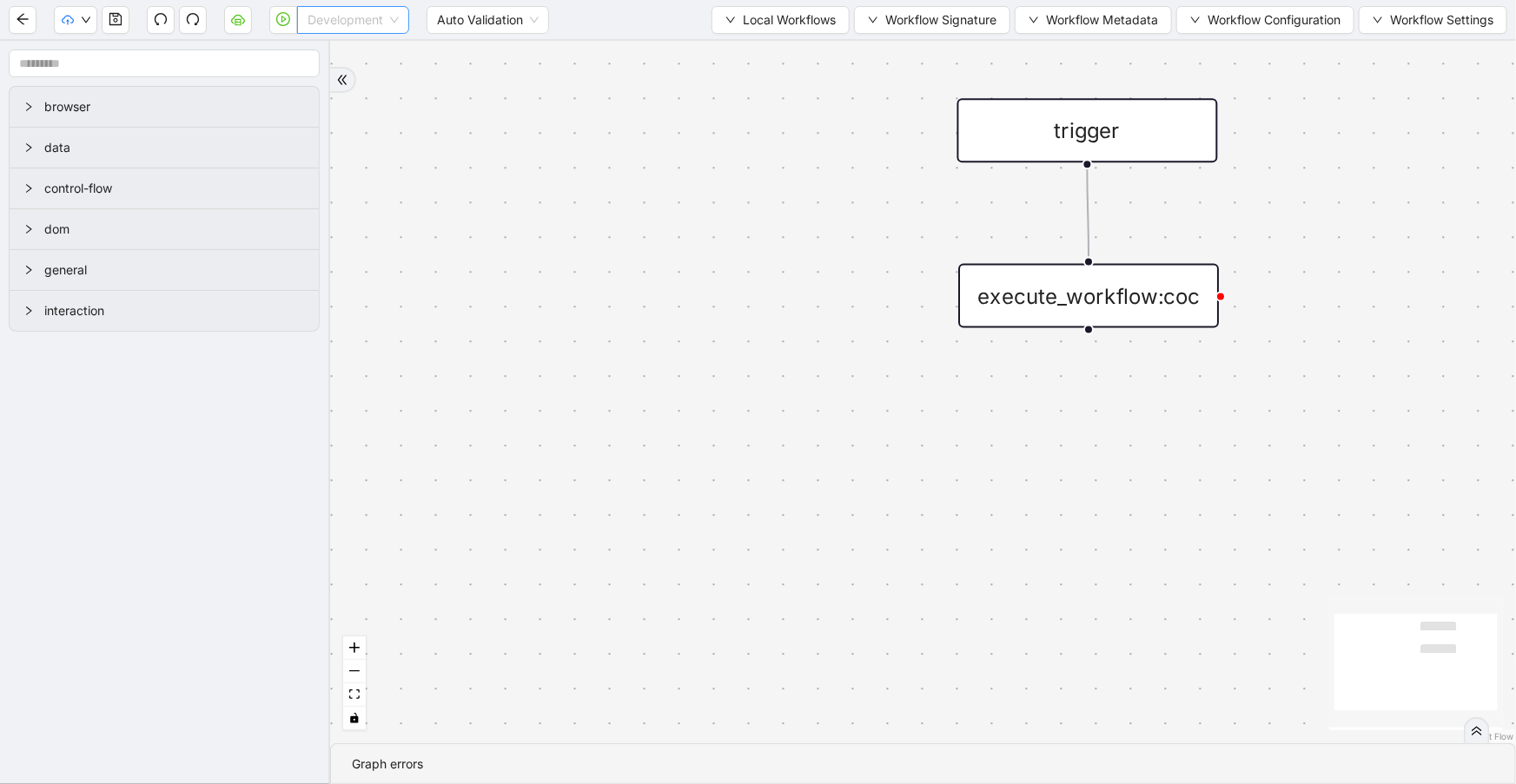
click at [328, 22] on span "Development" at bounding box center [352, 20] width 91 height 26
click at [322, 76] on div "Production" at bounding box center [353, 81] width 84 height 19
click at [226, 16] on button "button" at bounding box center [237, 20] width 27 height 27
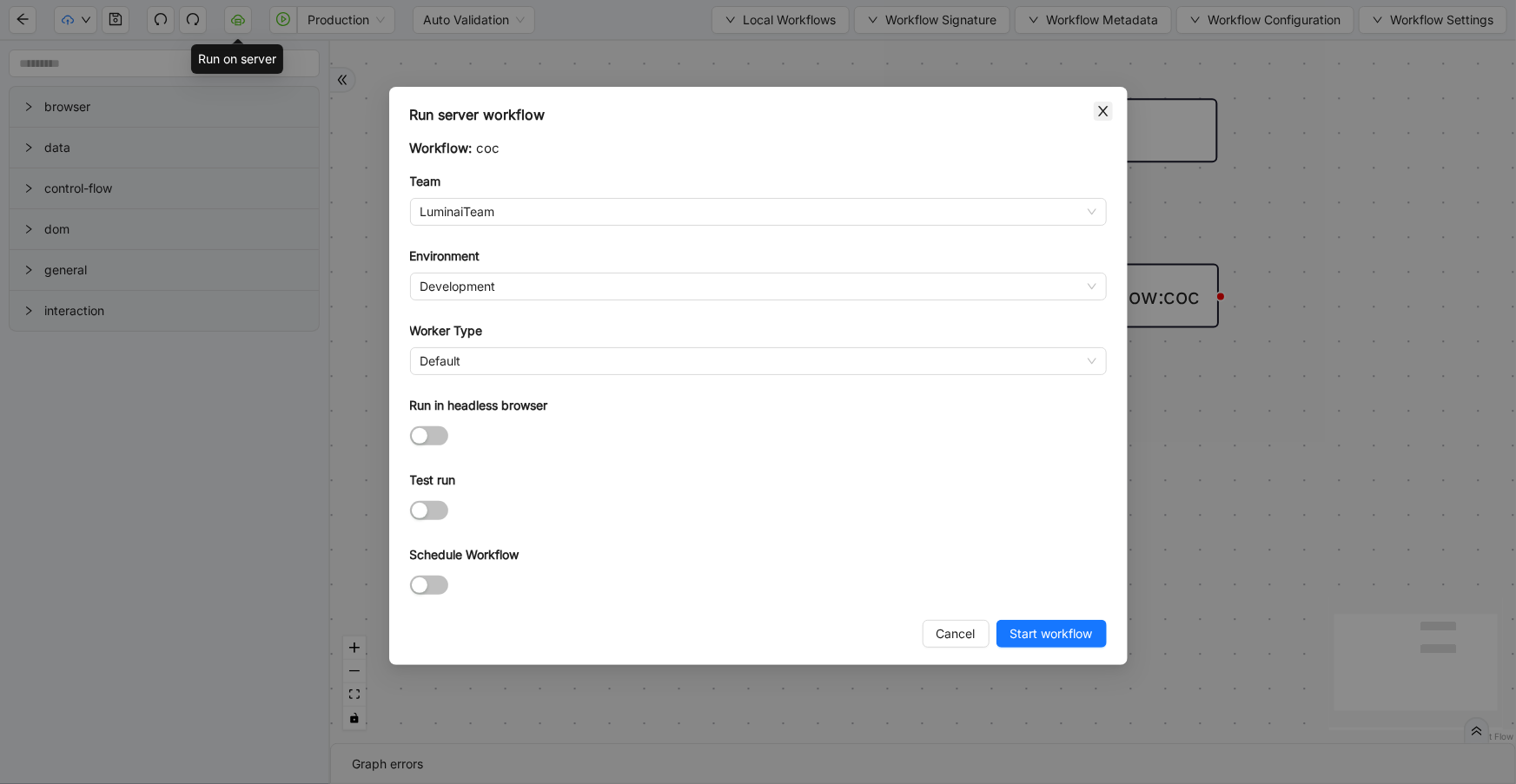
click at [1094, 109] on span "Close" at bounding box center [1103, 111] width 19 height 19
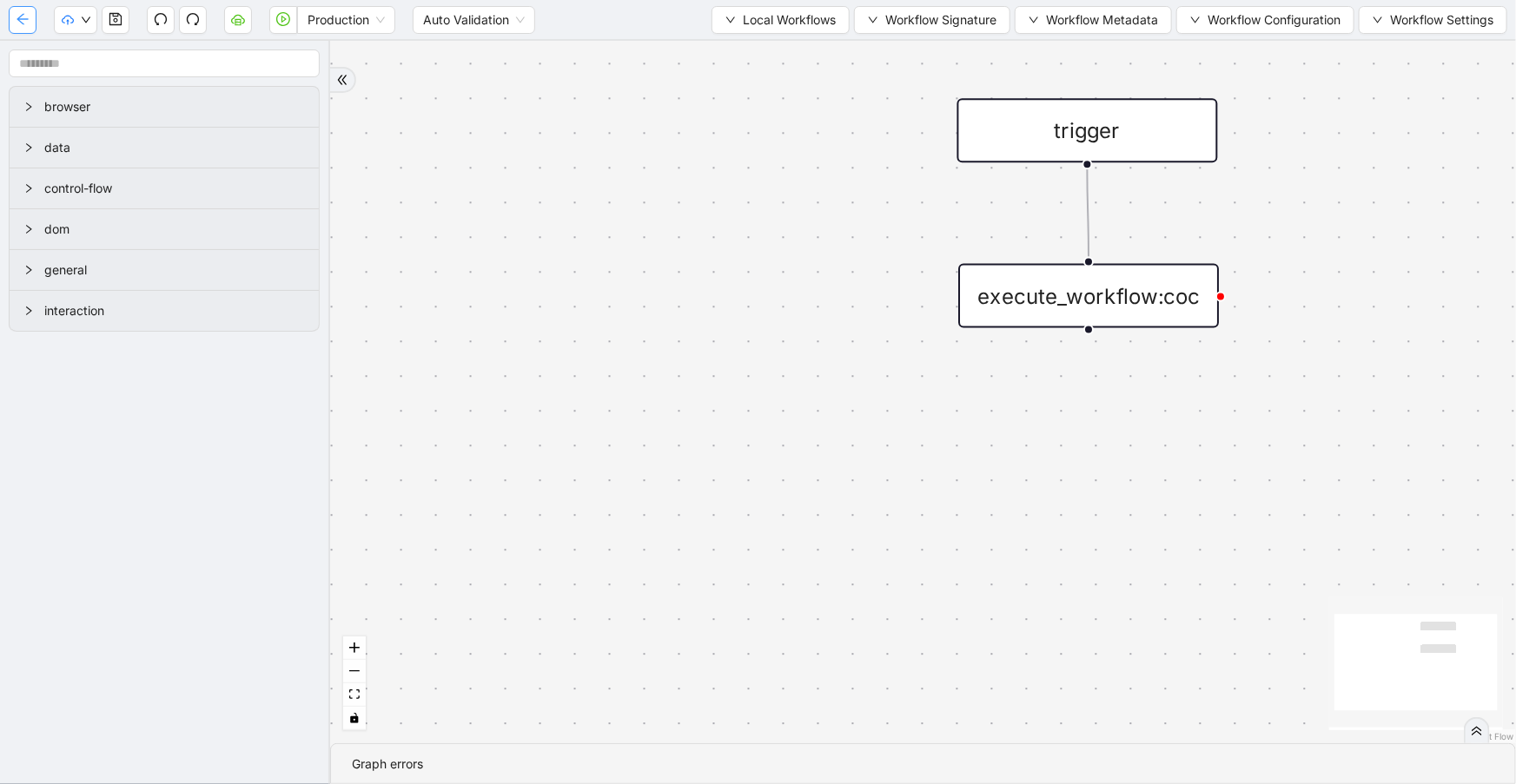
click at [13, 26] on button "button" at bounding box center [23, 20] width 27 height 27
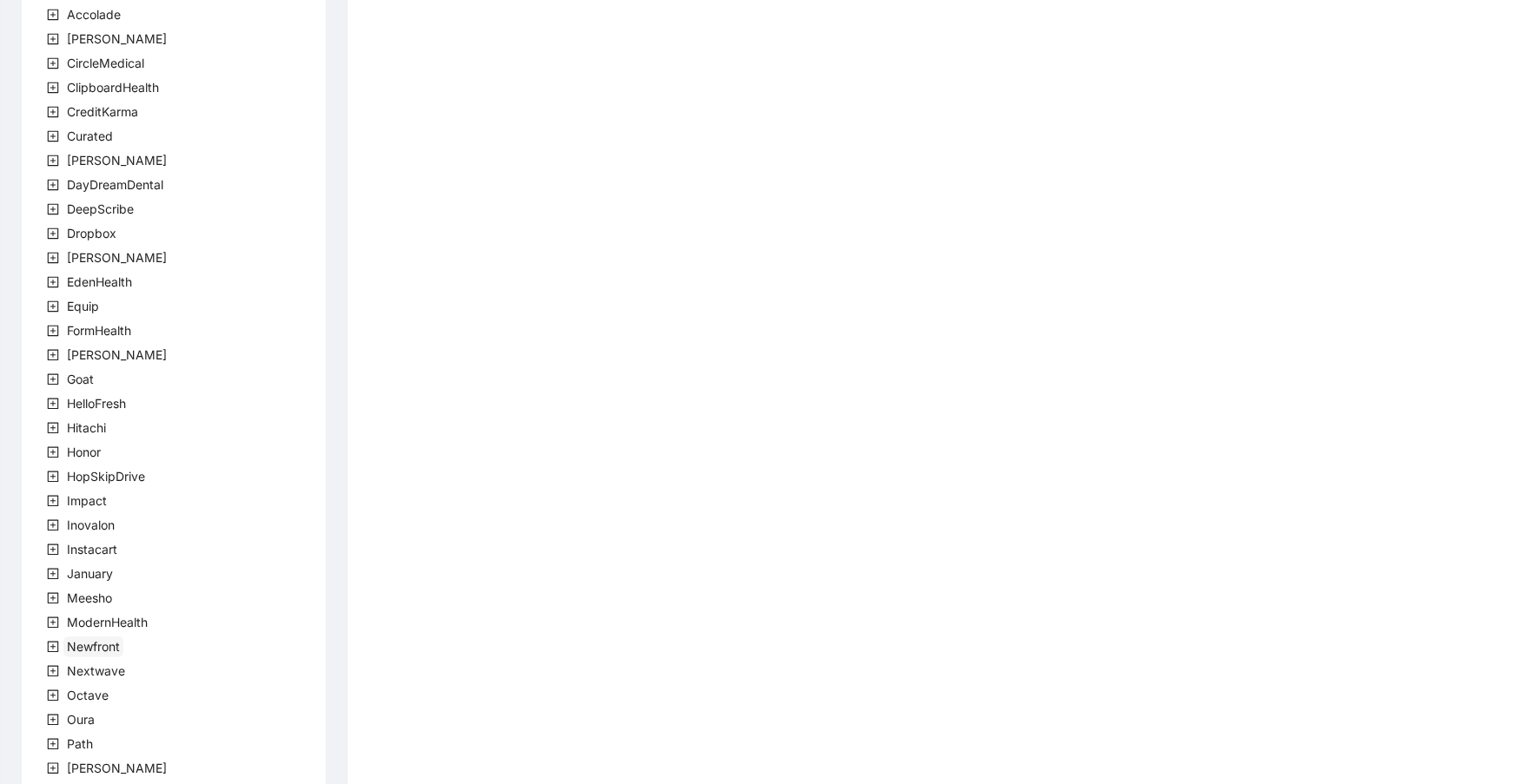
scroll to position [94, 0]
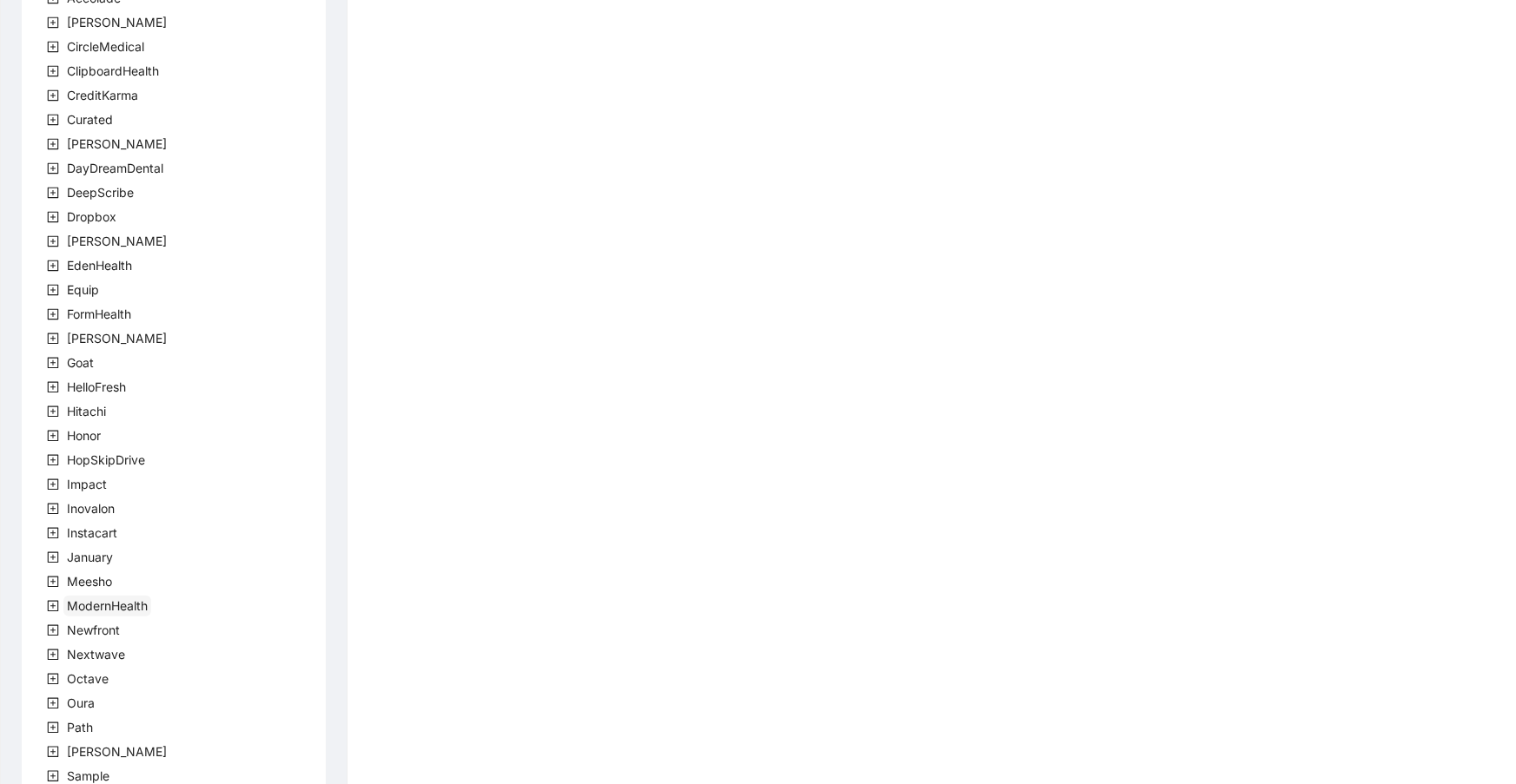
click at [118, 601] on span "ModernHealth" at bounding box center [107, 605] width 80 height 15
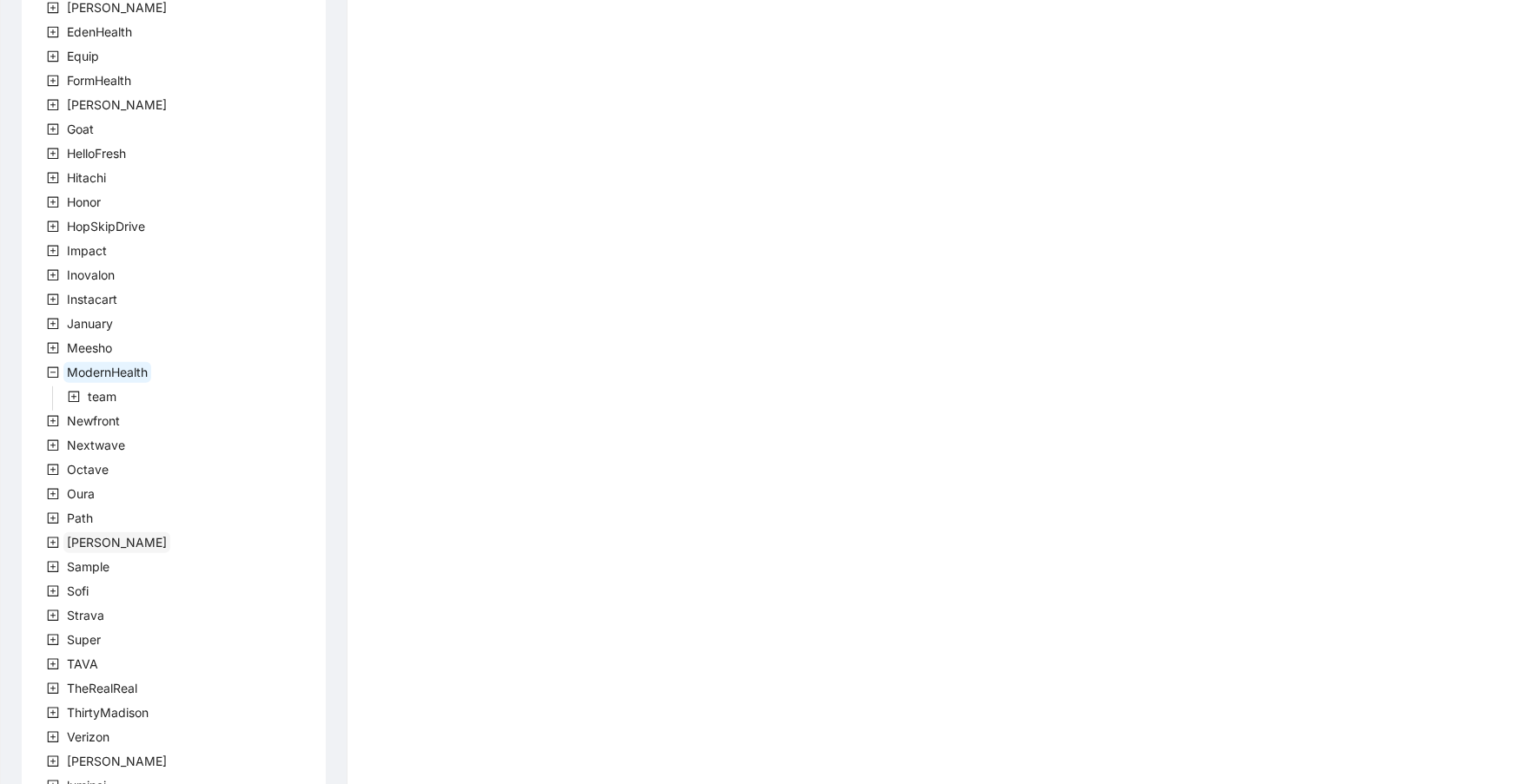
scroll to position [365, 0]
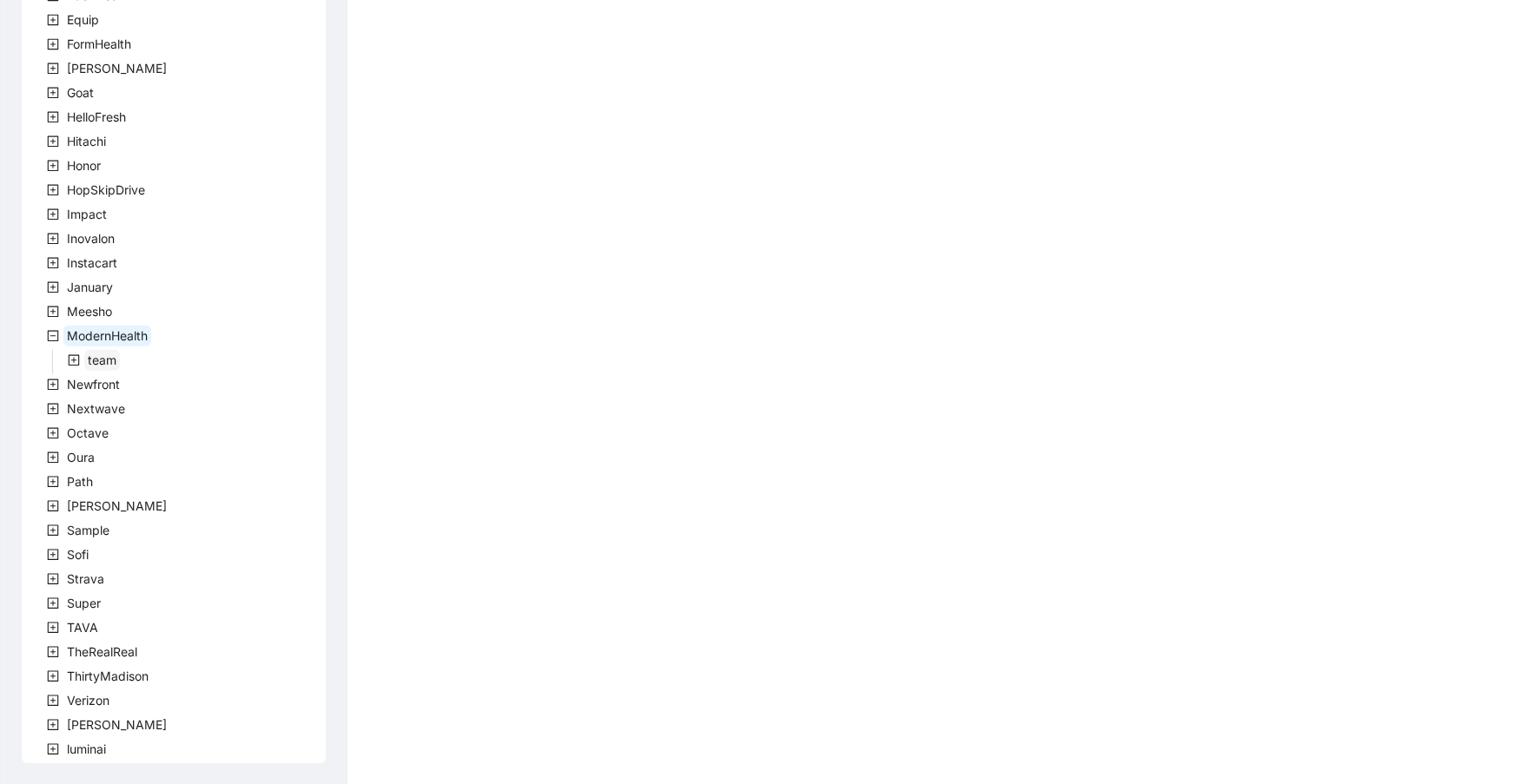
click at [87, 361] on span "team" at bounding box center [101, 359] width 28 height 15
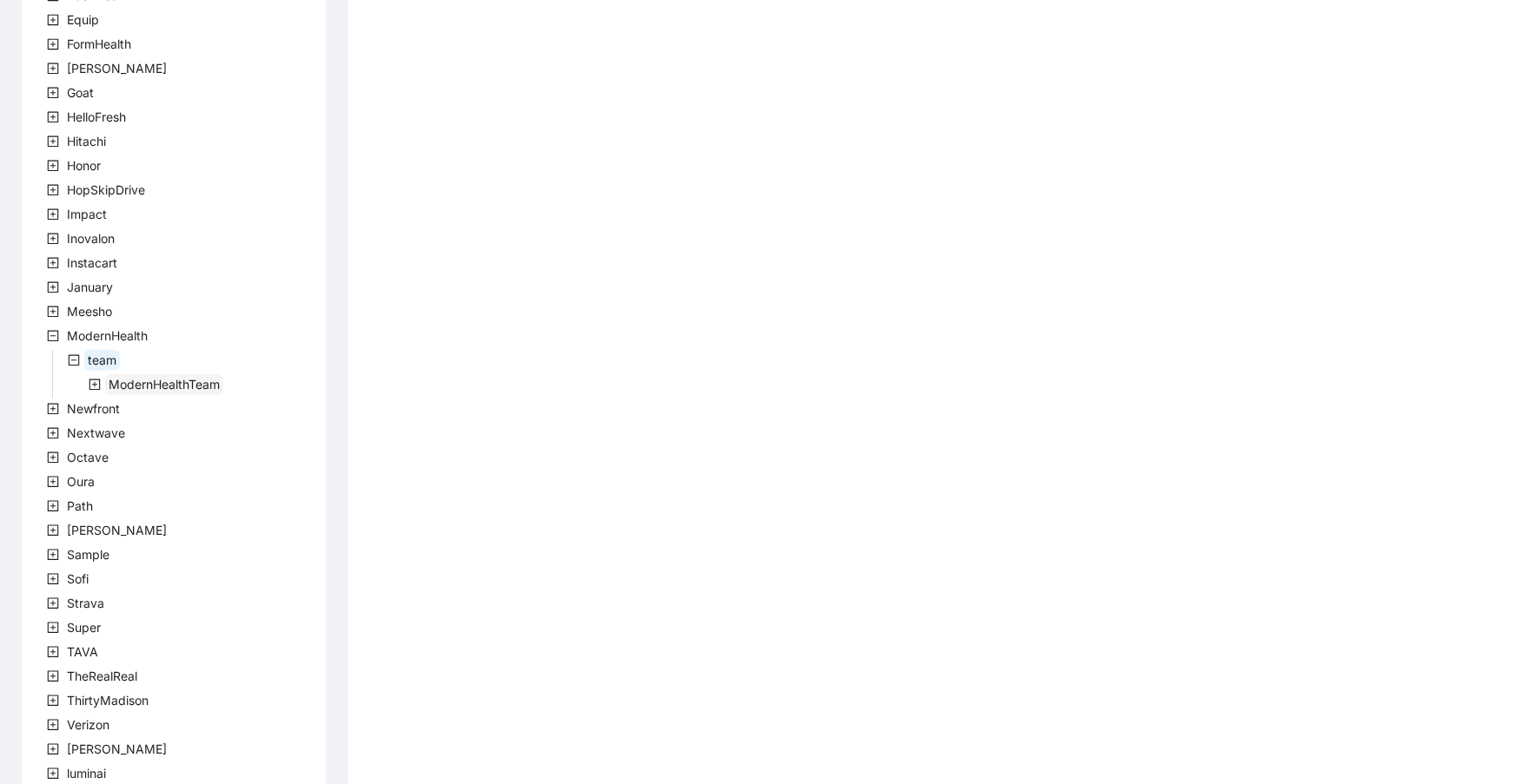
click at [216, 388] on span "ModernHealthTeam" at bounding box center [164, 384] width 111 height 15
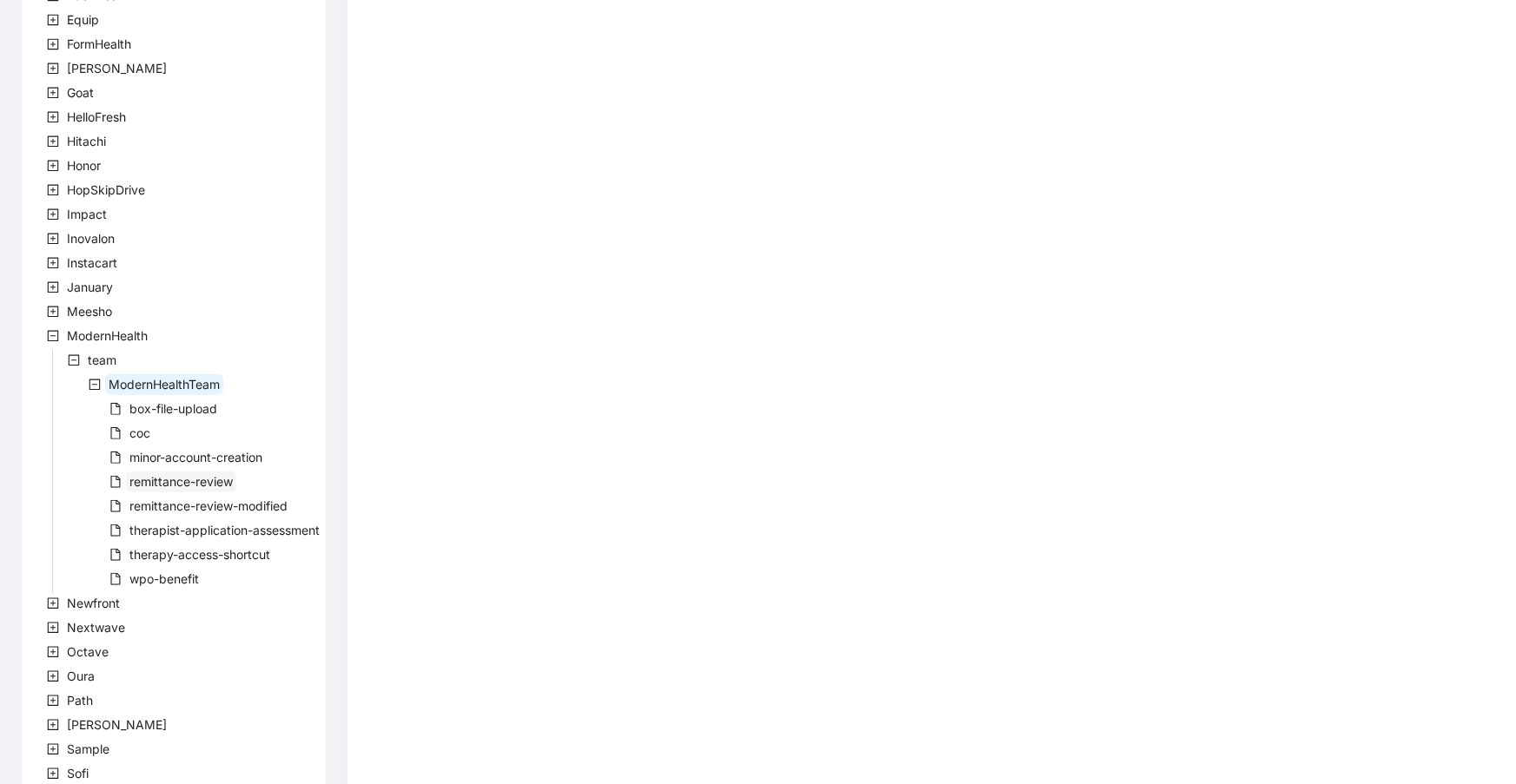
click at [174, 482] on span "remittance-review" at bounding box center [181, 481] width 103 height 15
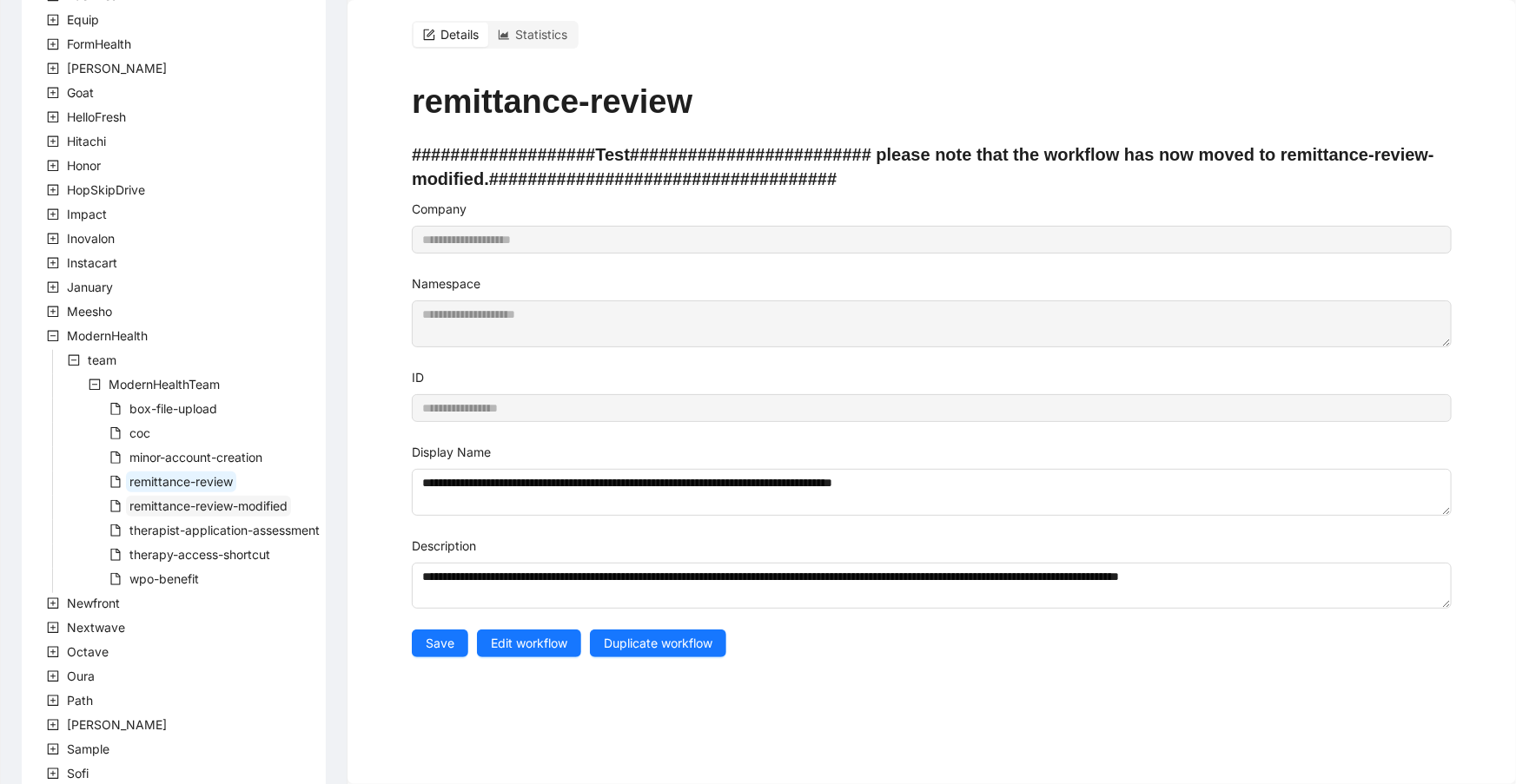
click at [213, 510] on span "remittance-review-modified" at bounding box center [208, 505] width 158 height 15
type input "**********"
type textarea "**********"
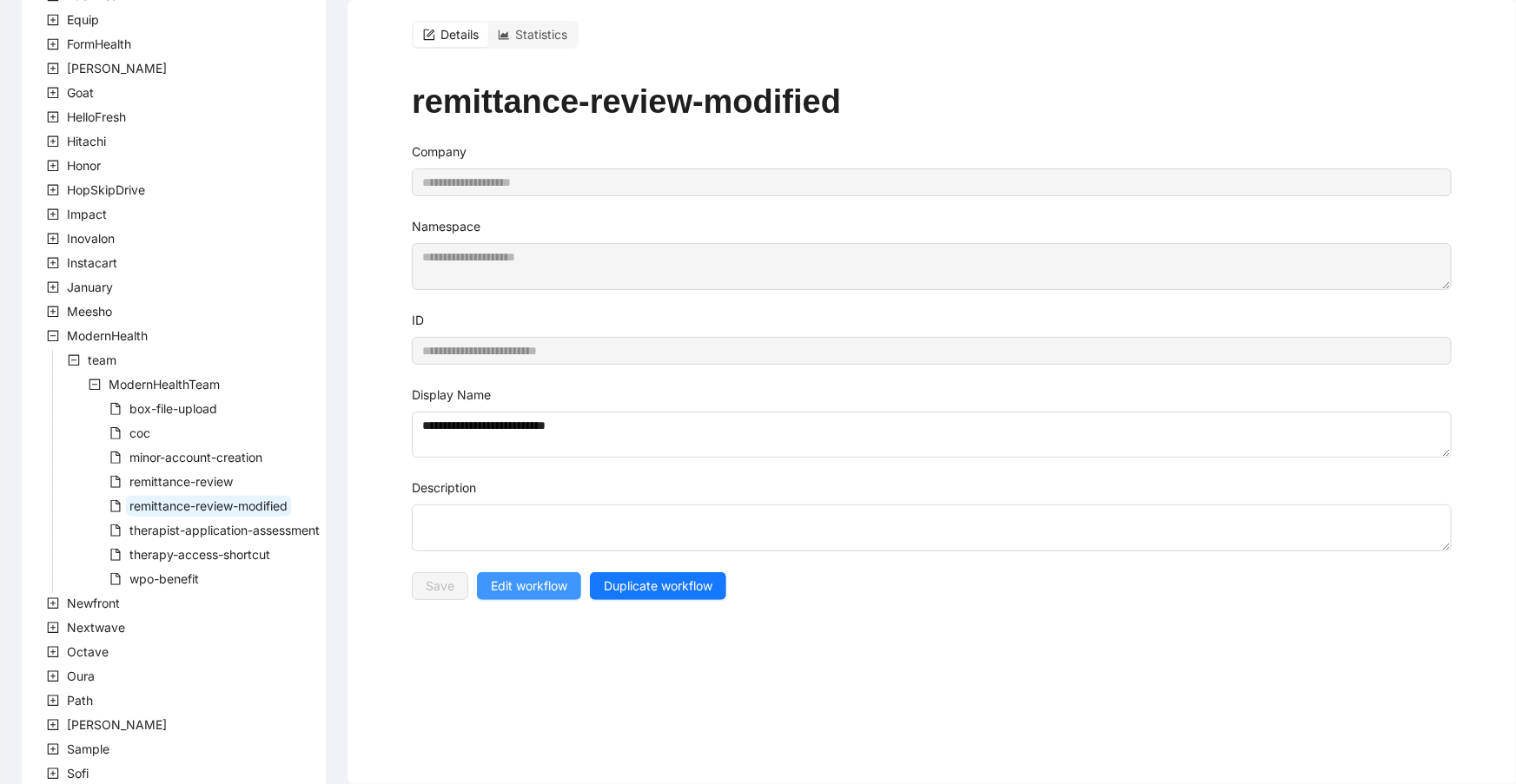
click at [551, 587] on span "Edit workflow" at bounding box center [529, 586] width 77 height 19
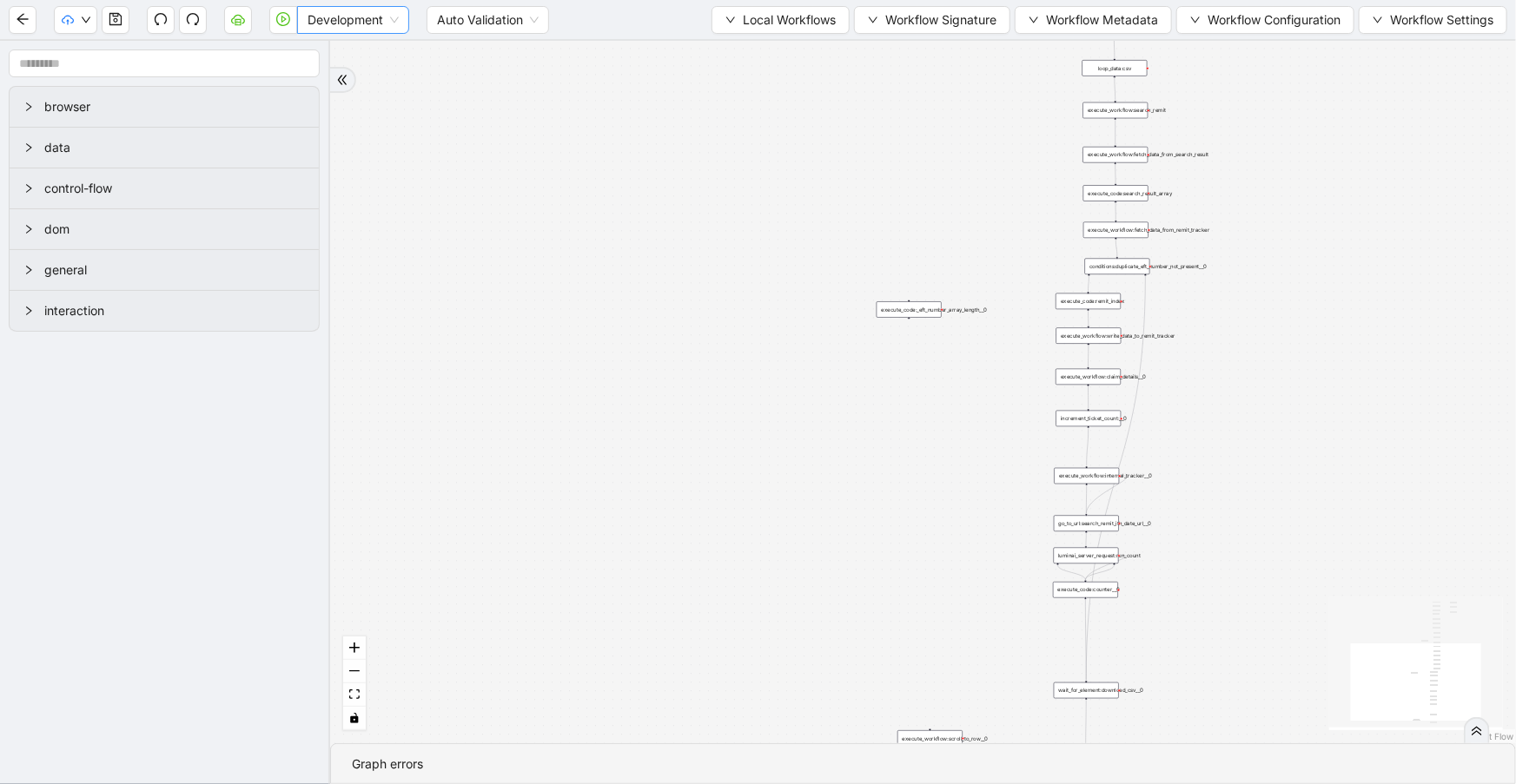
click at [335, 20] on span "Development" at bounding box center [352, 20] width 91 height 26
click at [332, 87] on div "Production" at bounding box center [353, 81] width 84 height 19
click at [246, 21] on button "button" at bounding box center [237, 20] width 27 height 27
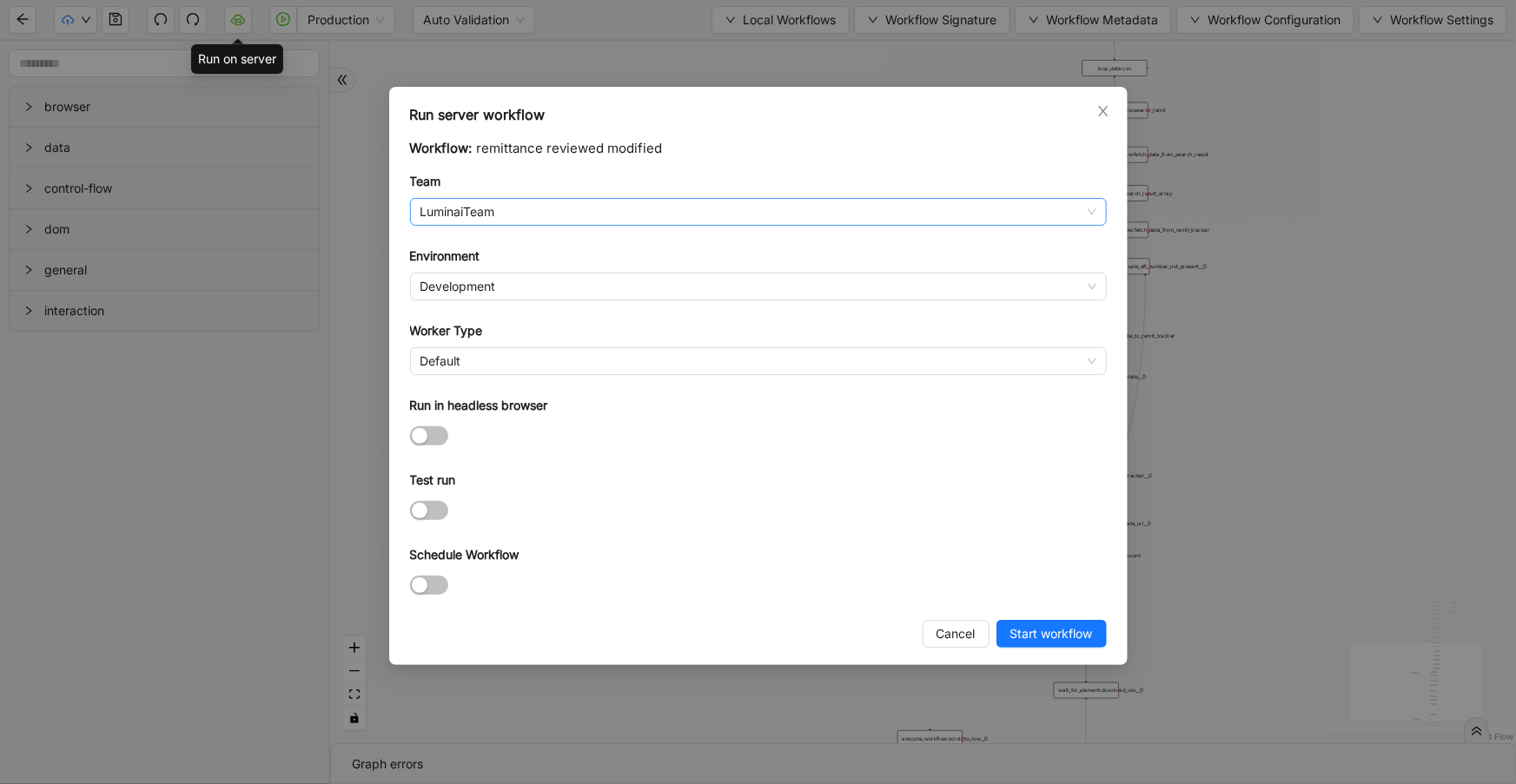
click at [572, 207] on span "LuminaiTeam" at bounding box center [758, 212] width 676 height 26
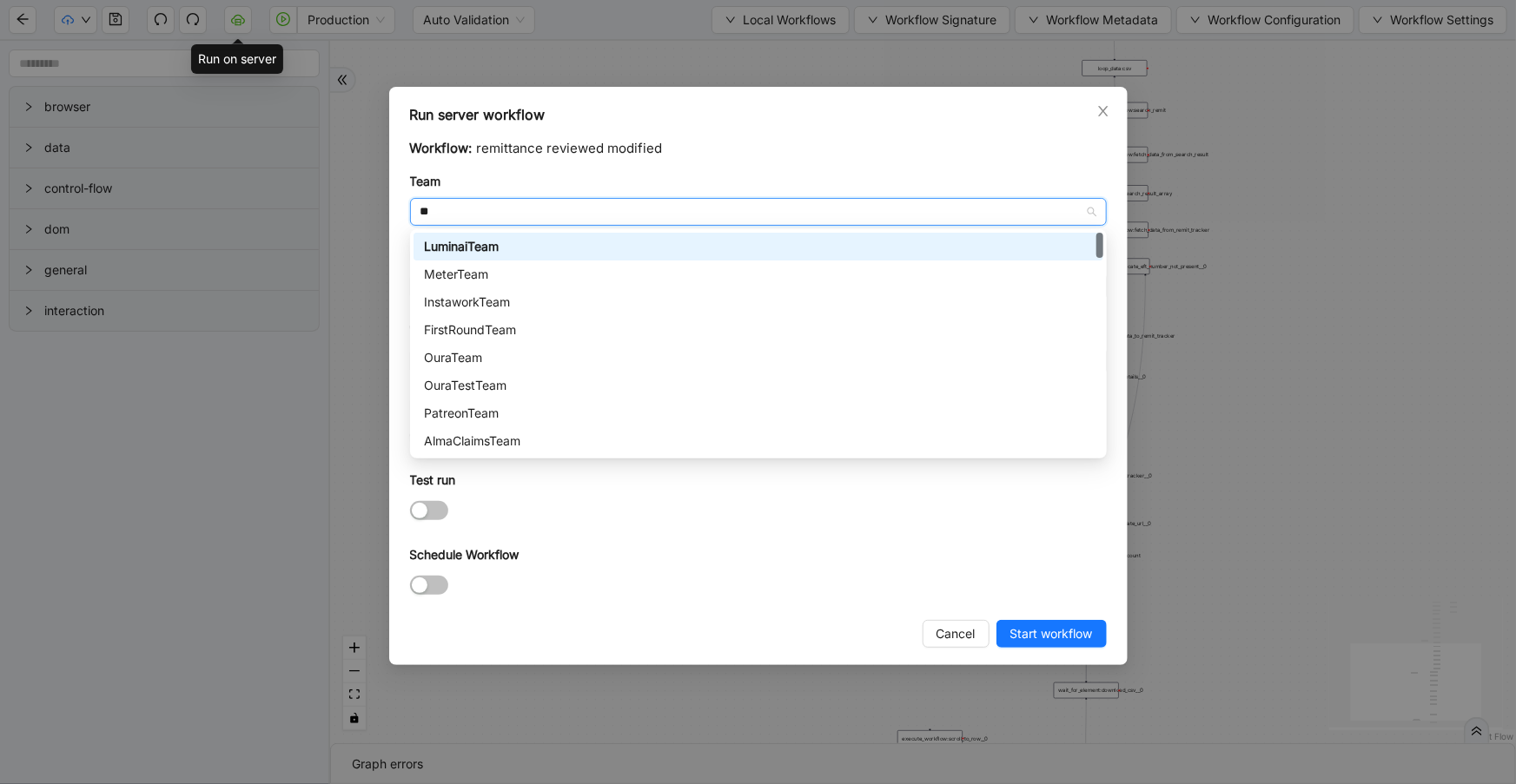
type input "***"
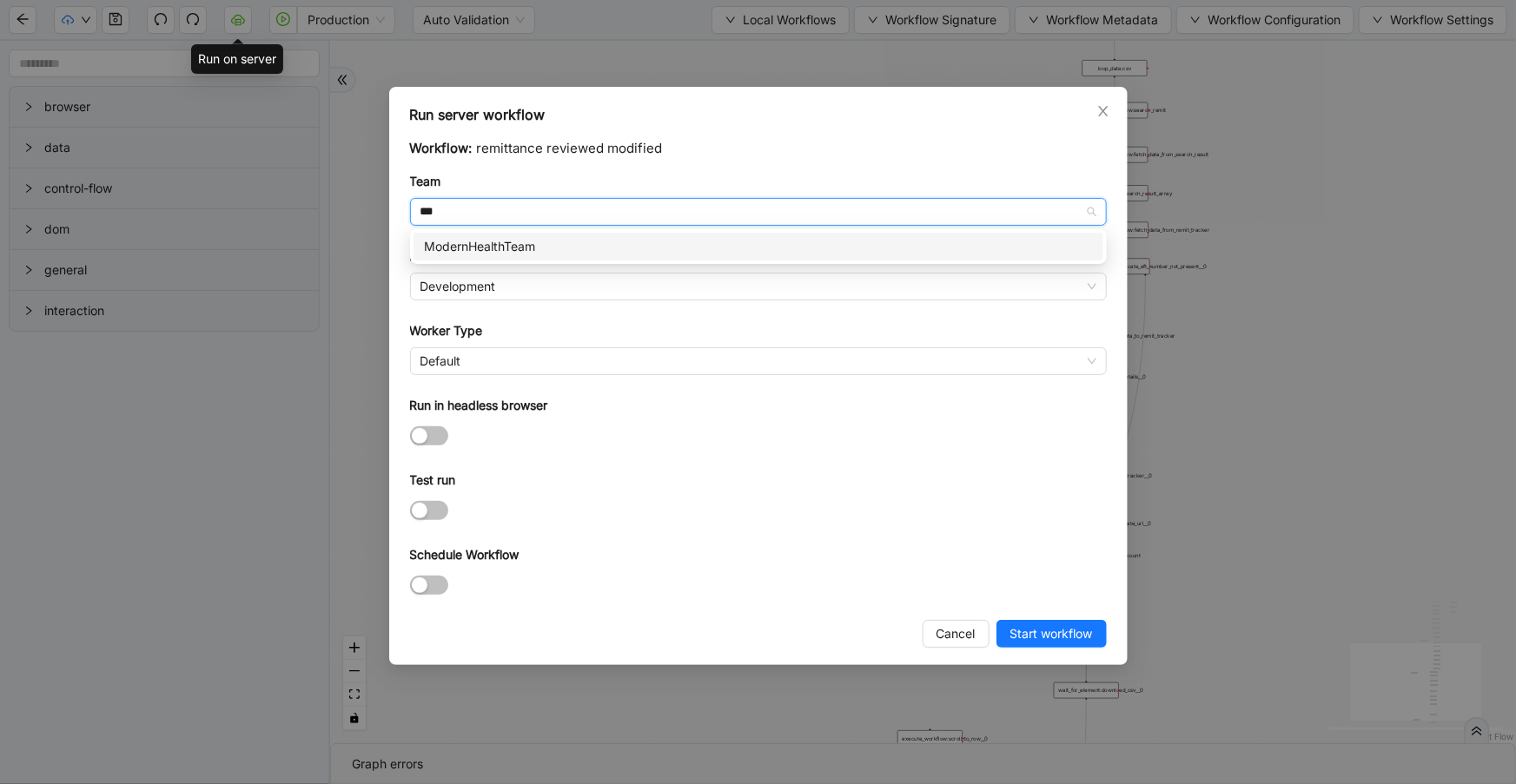
drag, startPoint x: 573, startPoint y: 243, endPoint x: 568, endPoint y: 255, distance: 13.0
click at [573, 243] on div "ModernHealthTeam" at bounding box center [758, 246] width 669 height 19
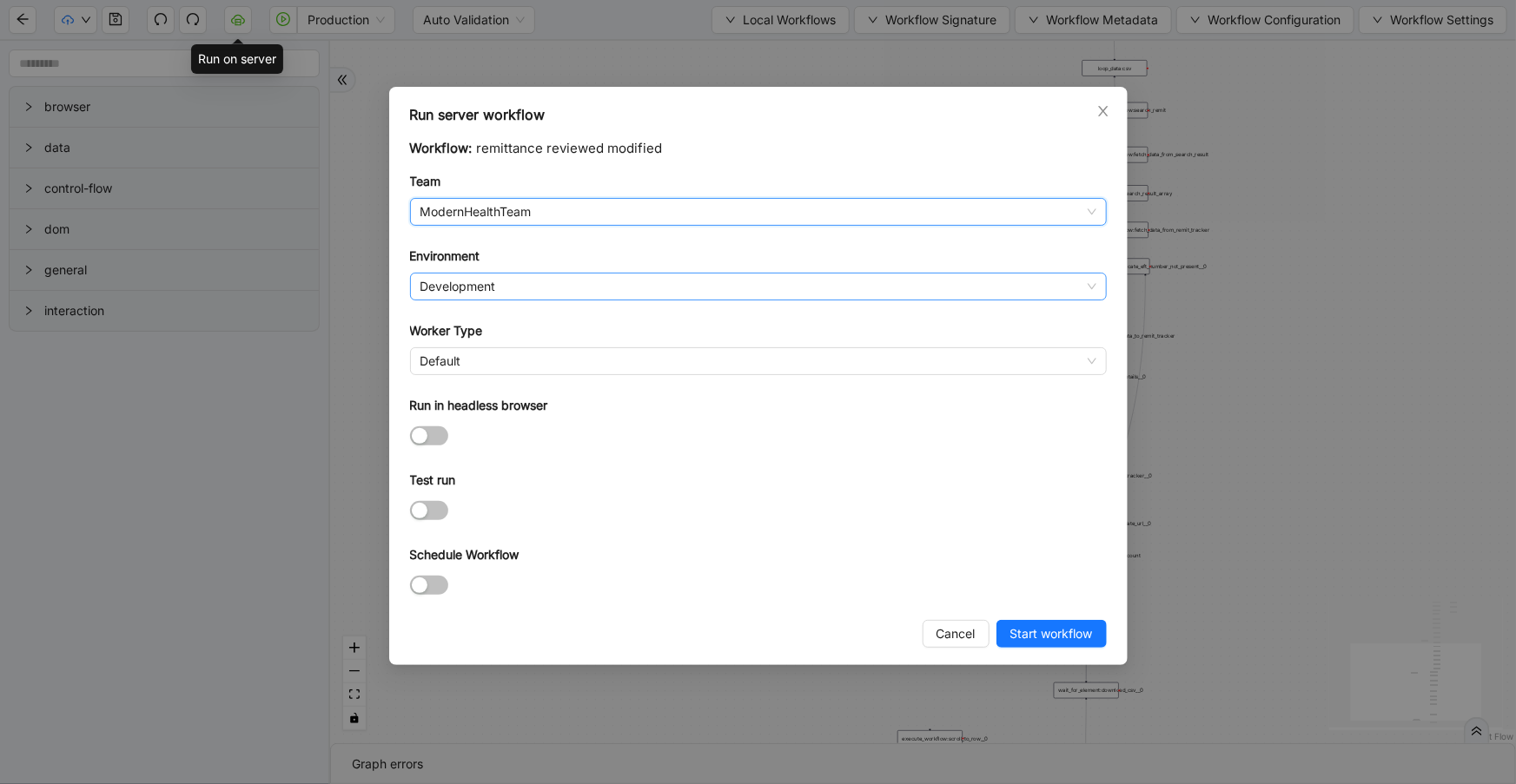
click at [557, 285] on span "Development" at bounding box center [758, 287] width 676 height 26
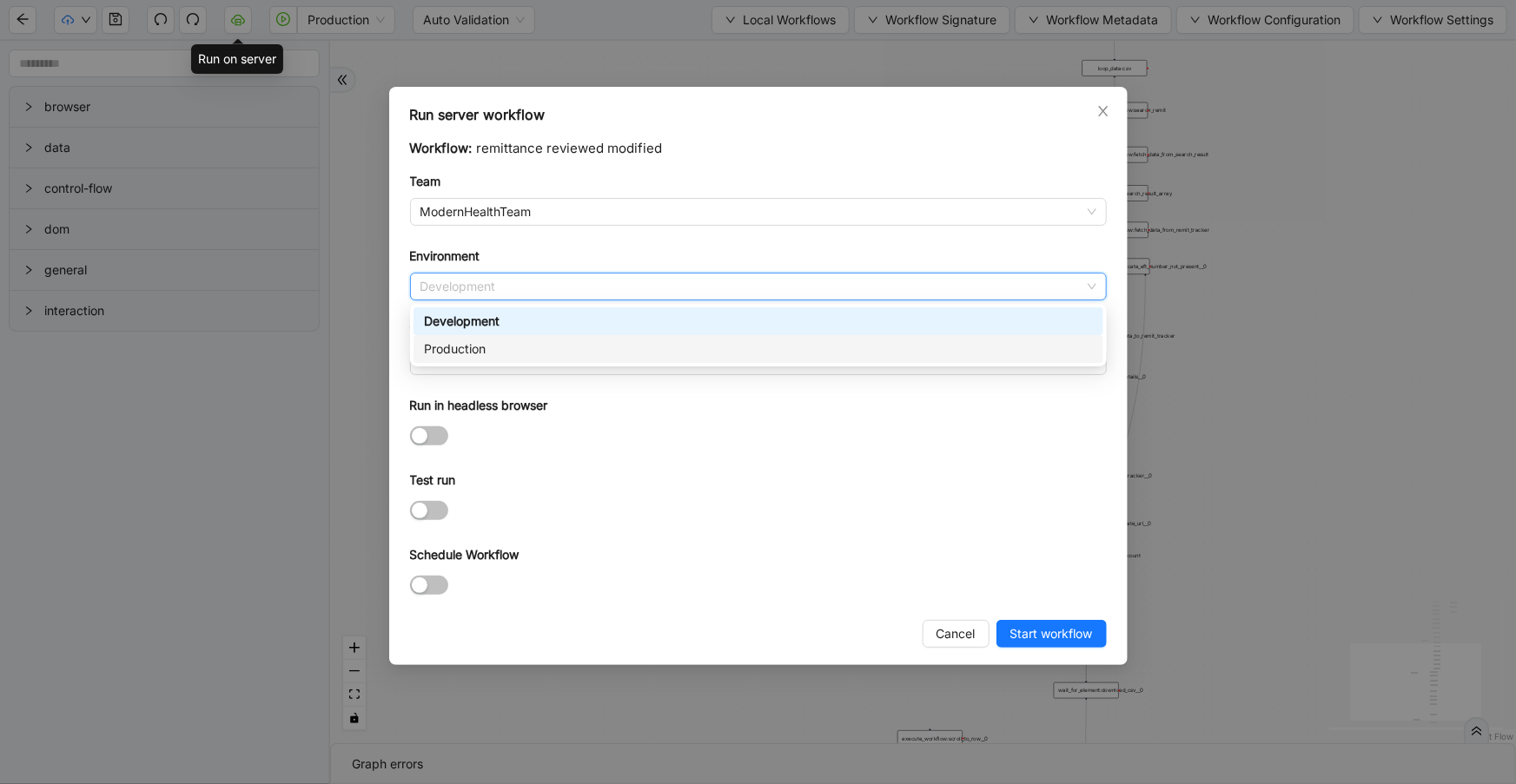
click at [548, 358] on div "Production" at bounding box center [758, 349] width 690 height 27
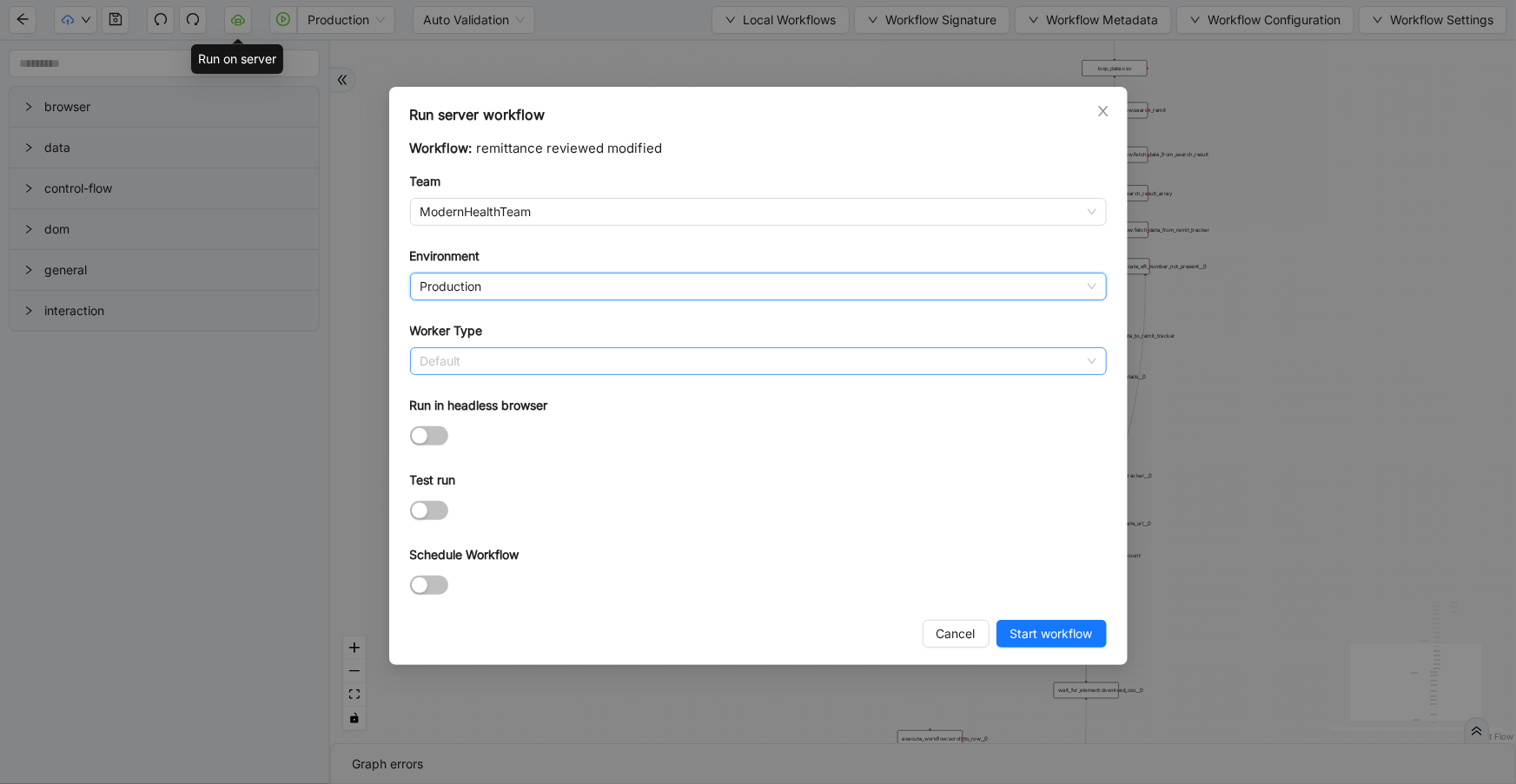
click at [538, 367] on span "Default" at bounding box center [758, 361] width 676 height 26
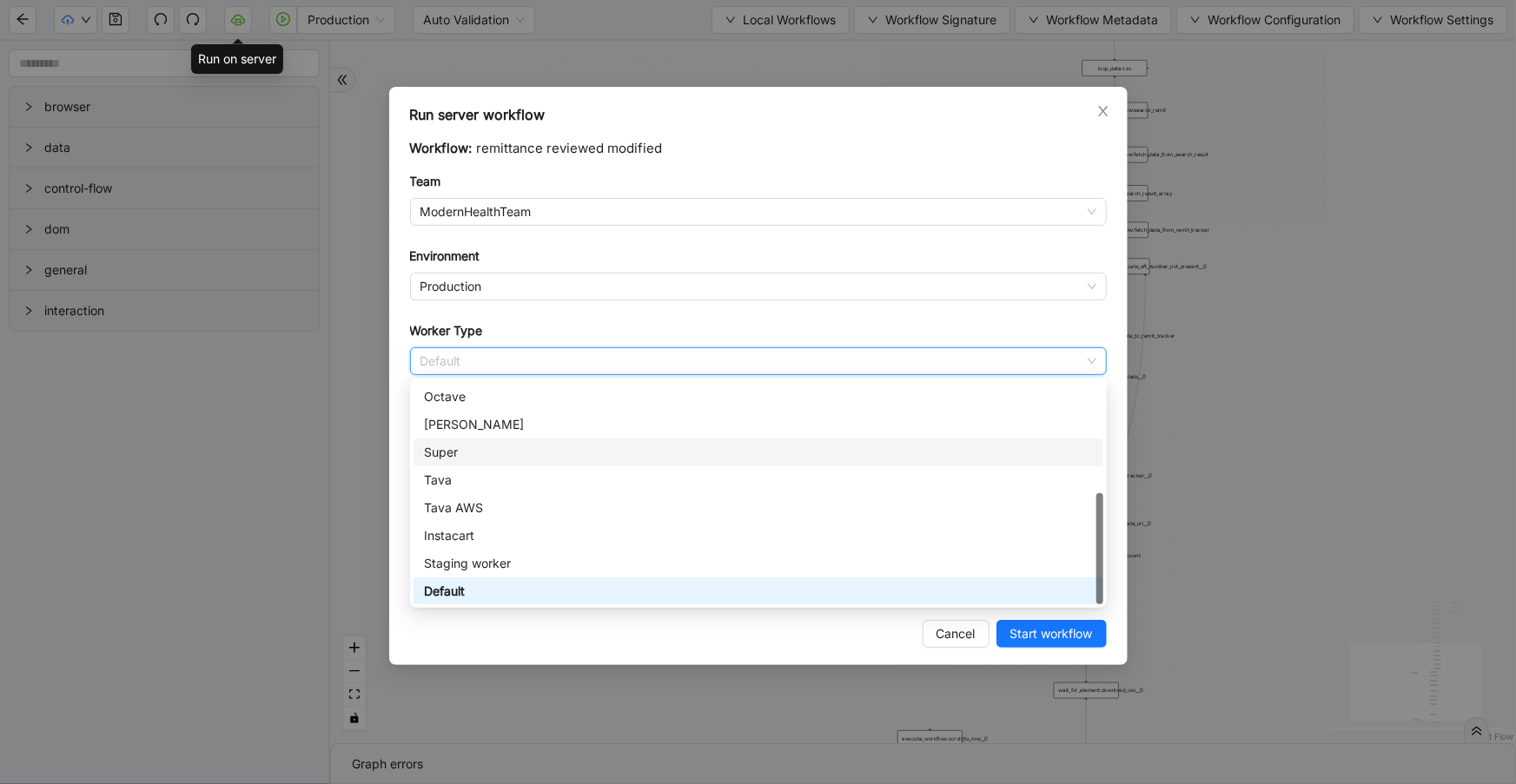
click at [520, 454] on div "Super" at bounding box center [758, 452] width 669 height 19
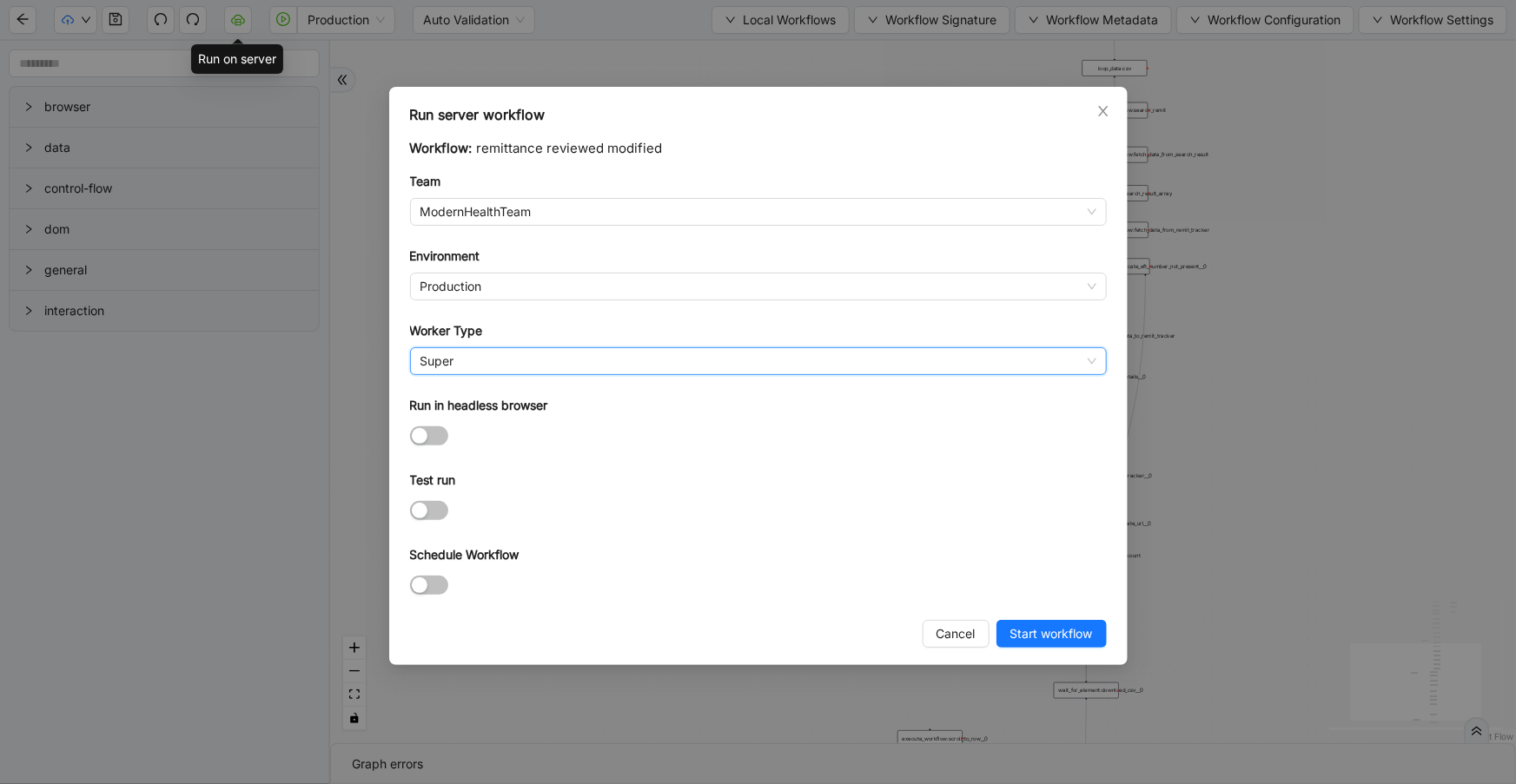
click at [597, 501] on div at bounding box center [758, 510] width 697 height 20
click at [1019, 634] on span "Start workflow" at bounding box center [1052, 634] width 82 height 19
